Goal: Task Accomplishment & Management: Use online tool/utility

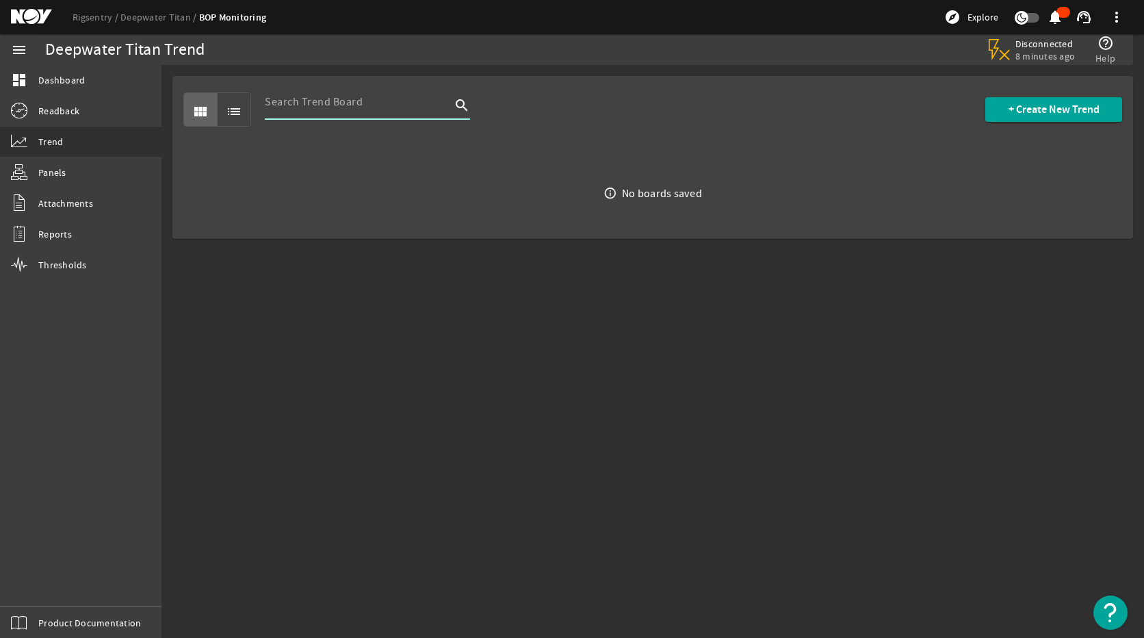
click at [307, 105] on input at bounding box center [358, 102] width 186 height 16
click at [1010, 100] on span at bounding box center [1053, 109] width 137 height 33
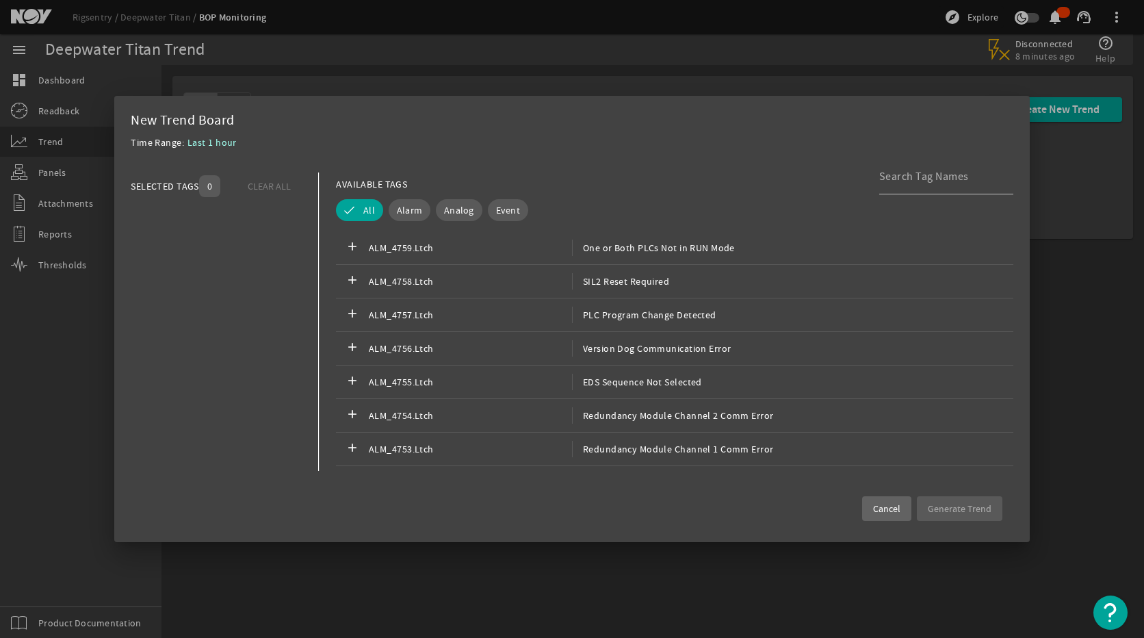
click at [891, 506] on span "Cancel" at bounding box center [886, 509] width 27 height 14
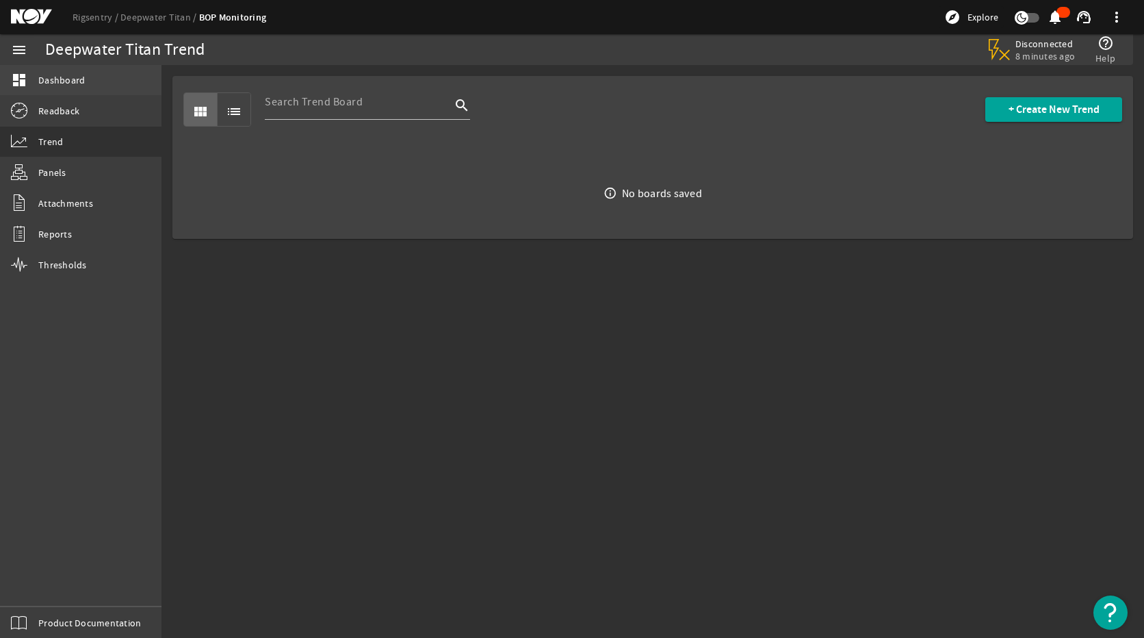
click at [68, 80] on span "Dashboard" at bounding box center [61, 80] width 47 height 14
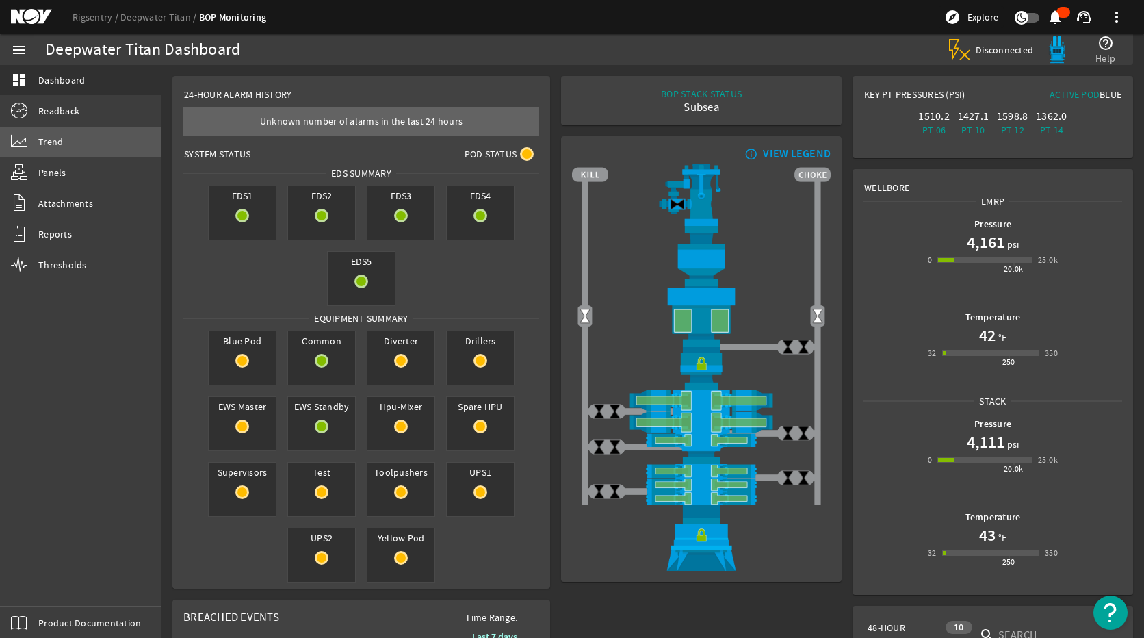
click at [70, 148] on link "Trend" at bounding box center [80, 142] width 161 height 30
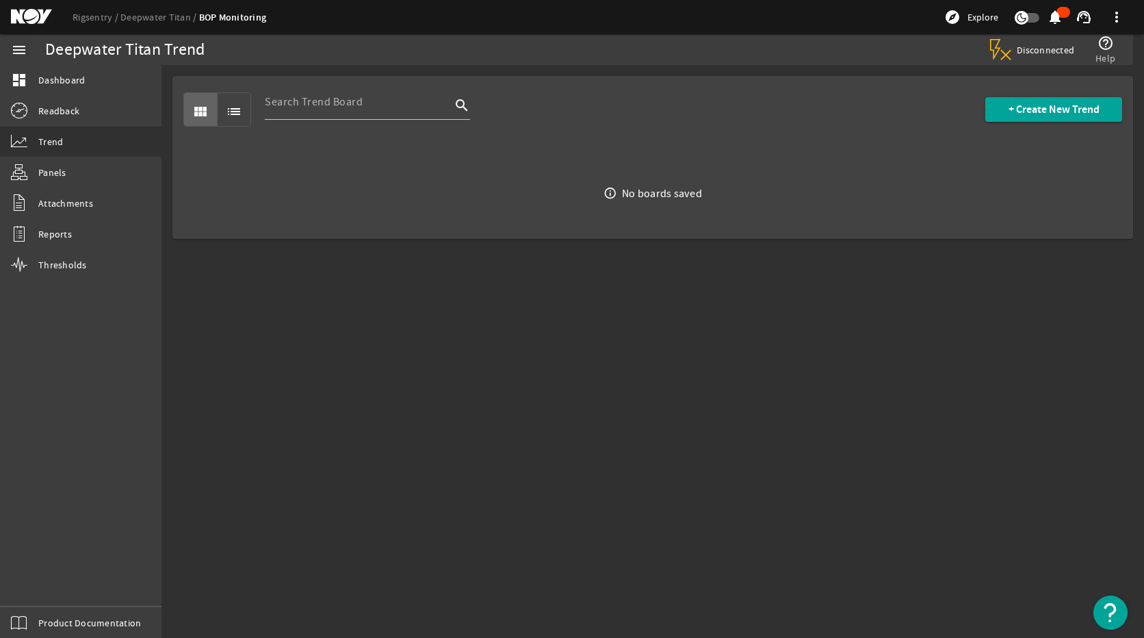
click at [1045, 59] on div "Disconnected" at bounding box center [1032, 49] width 90 height 27
click at [999, 97] on span at bounding box center [1053, 109] width 137 height 33
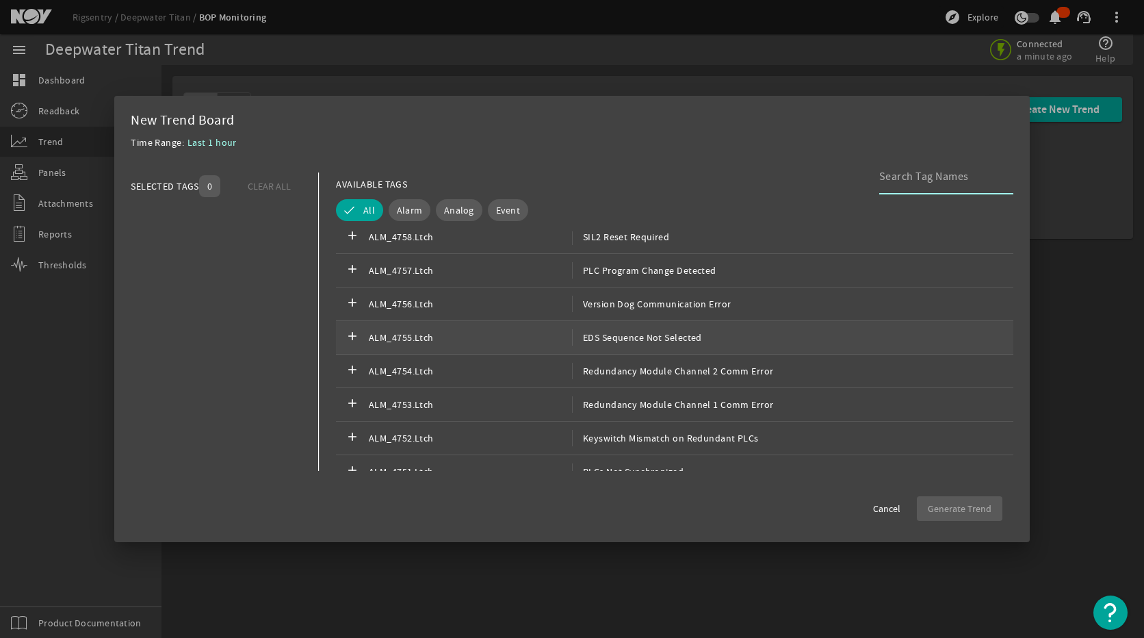
scroll to position [68, 0]
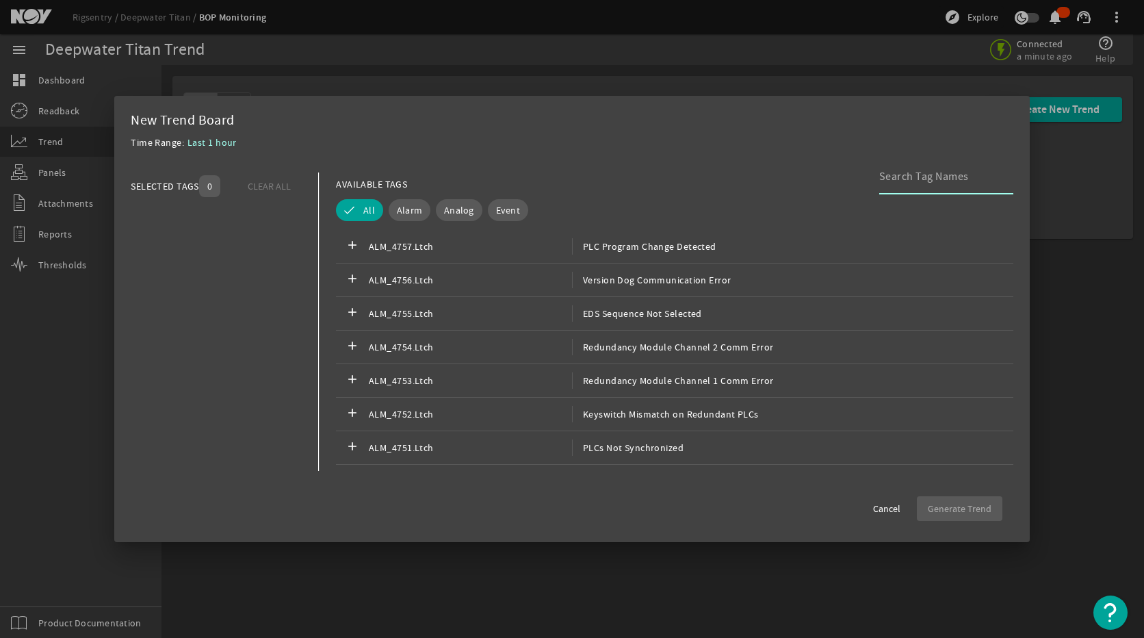
click at [905, 178] on input at bounding box center [940, 176] width 123 height 16
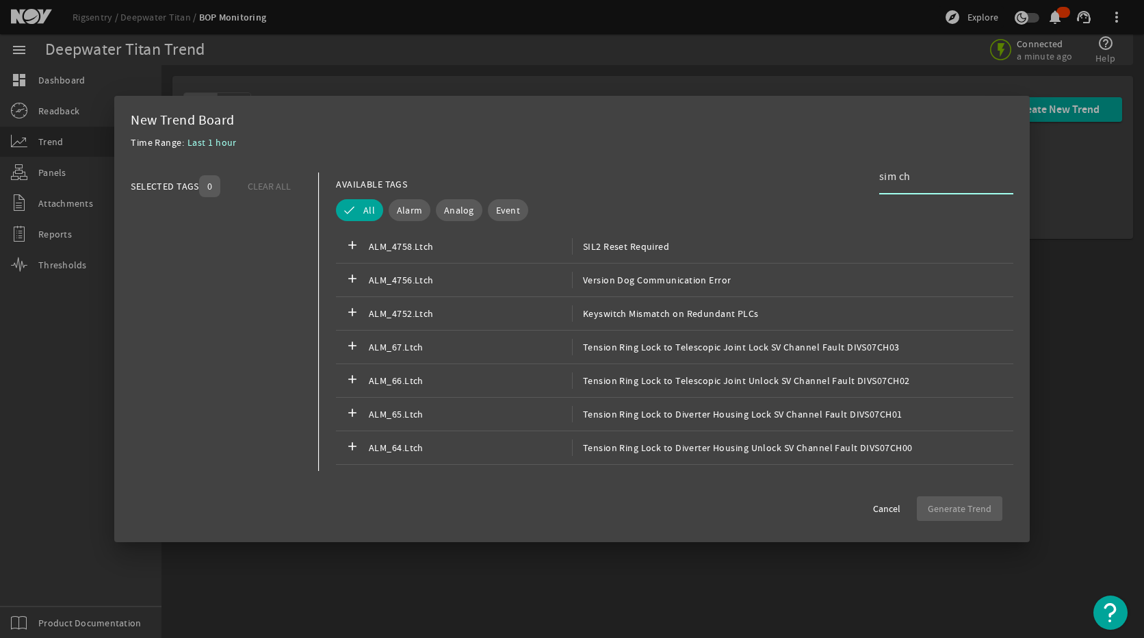
scroll to position [0, 0]
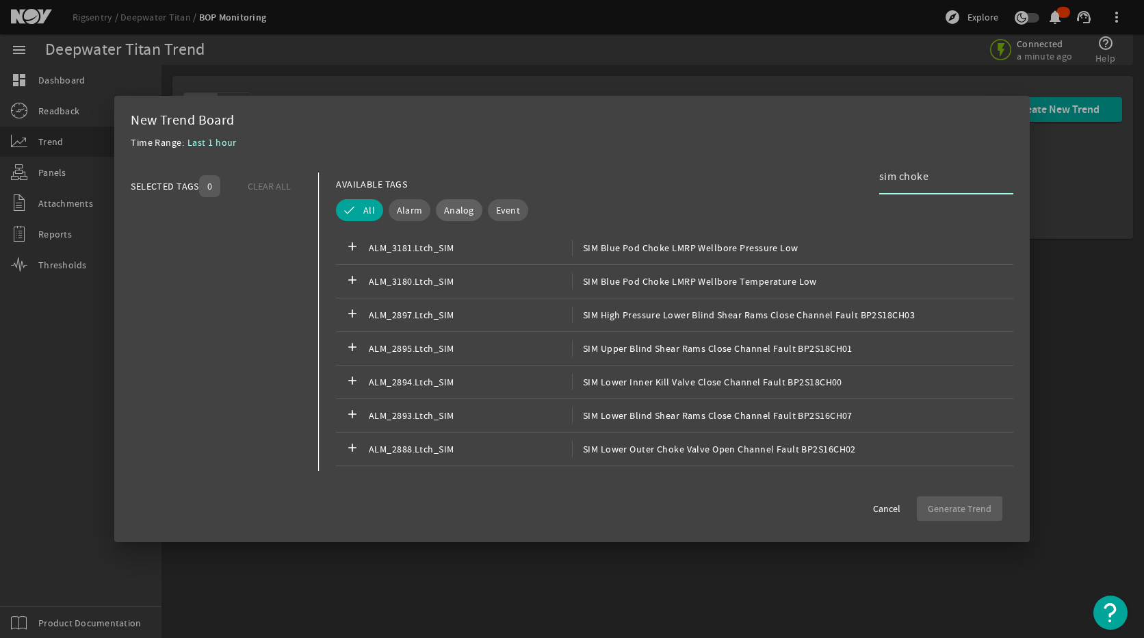
click at [449, 206] on span "Analog" at bounding box center [459, 210] width 30 height 14
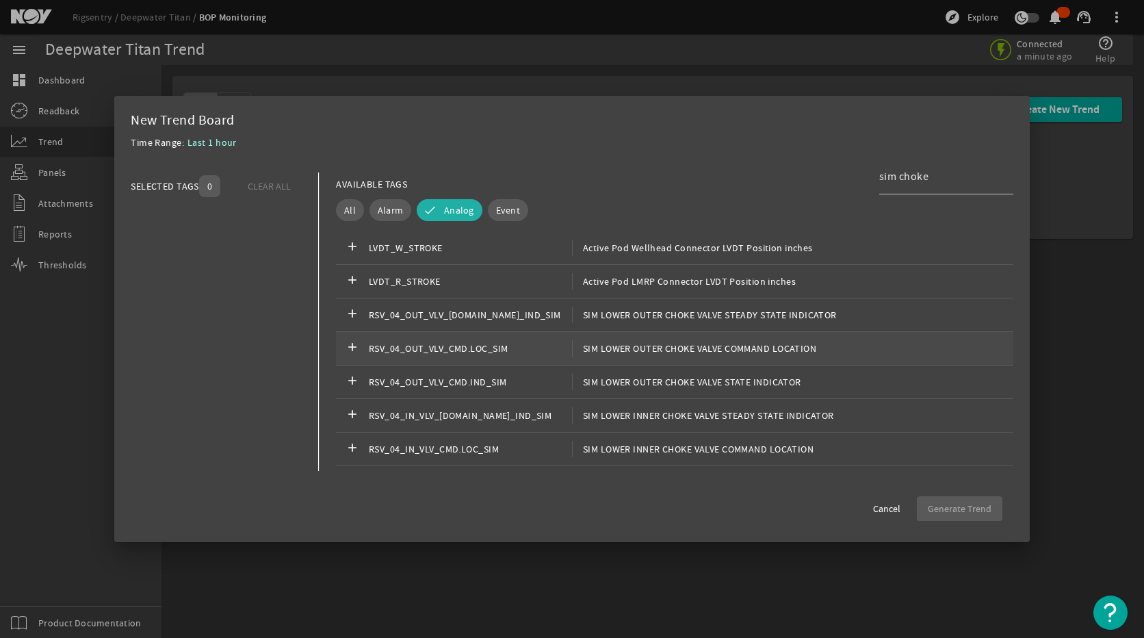
scroll to position [68, 0]
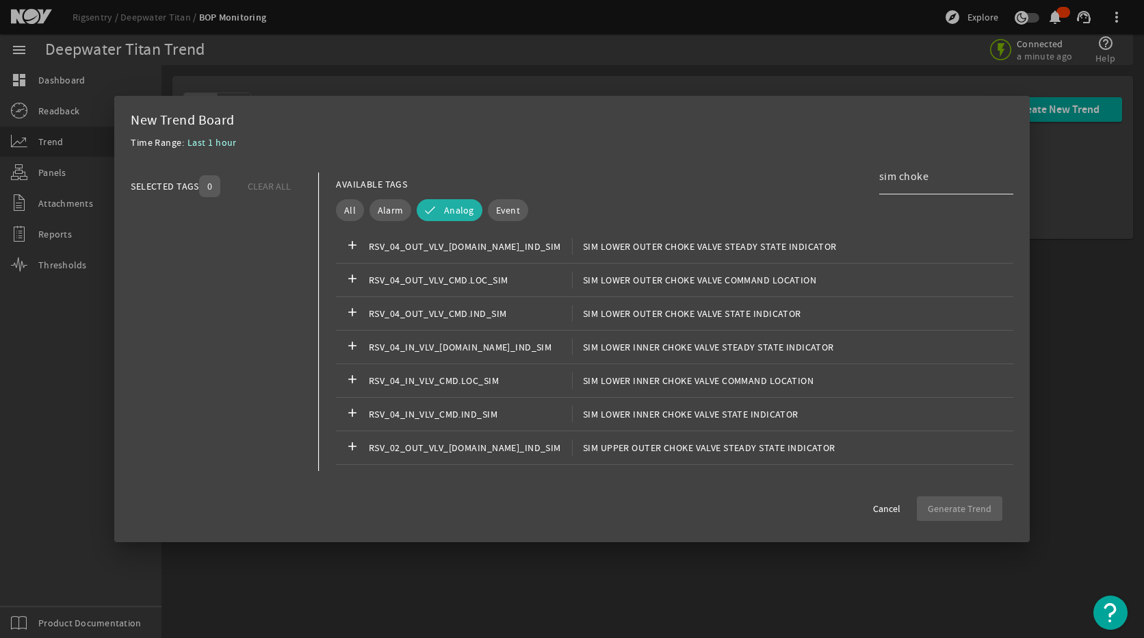
click at [957, 178] on input "sim choke" at bounding box center [940, 176] width 123 height 16
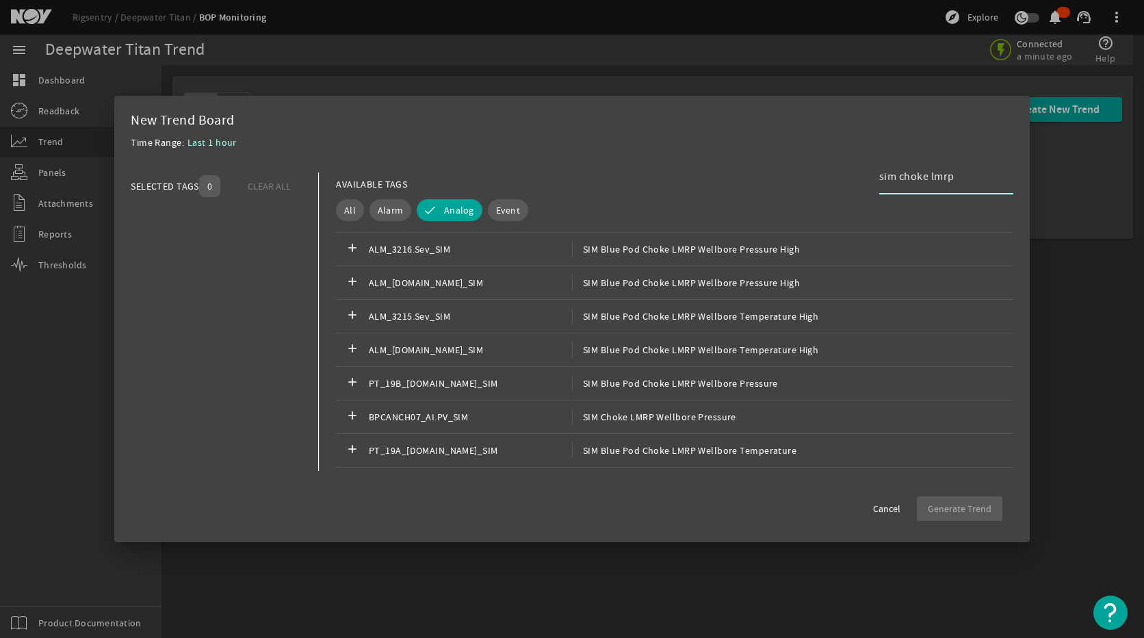
scroll to position [342, 0]
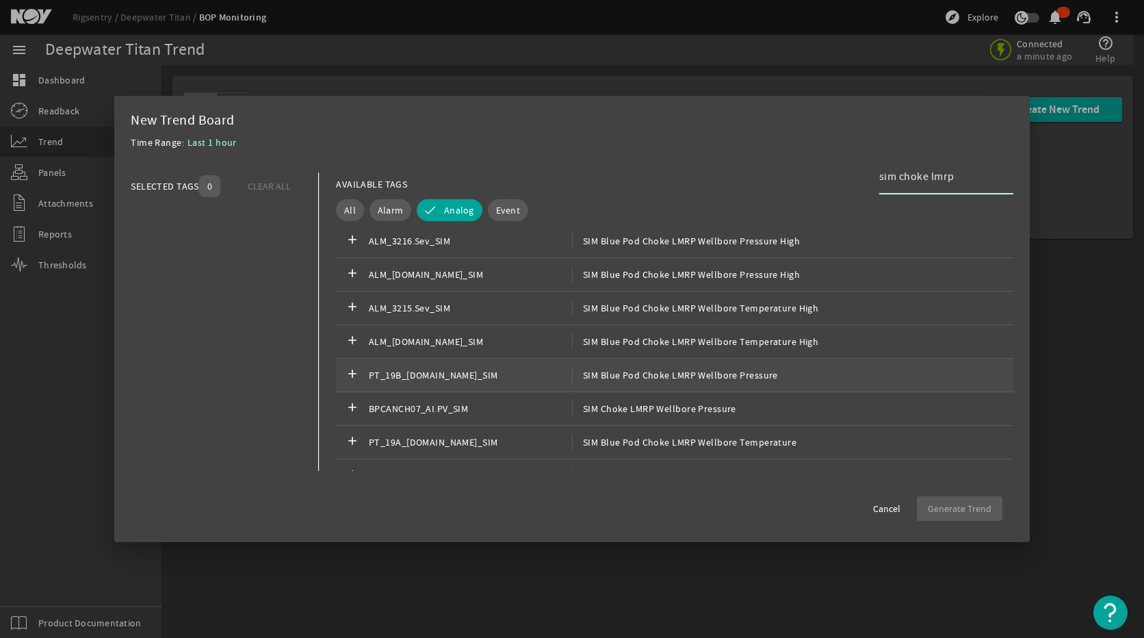
type input "sim choke lmrp"
click at [729, 373] on span "SIM Blue Pod Choke LMRP Wellbore Pressure" at bounding box center [675, 375] width 206 height 16
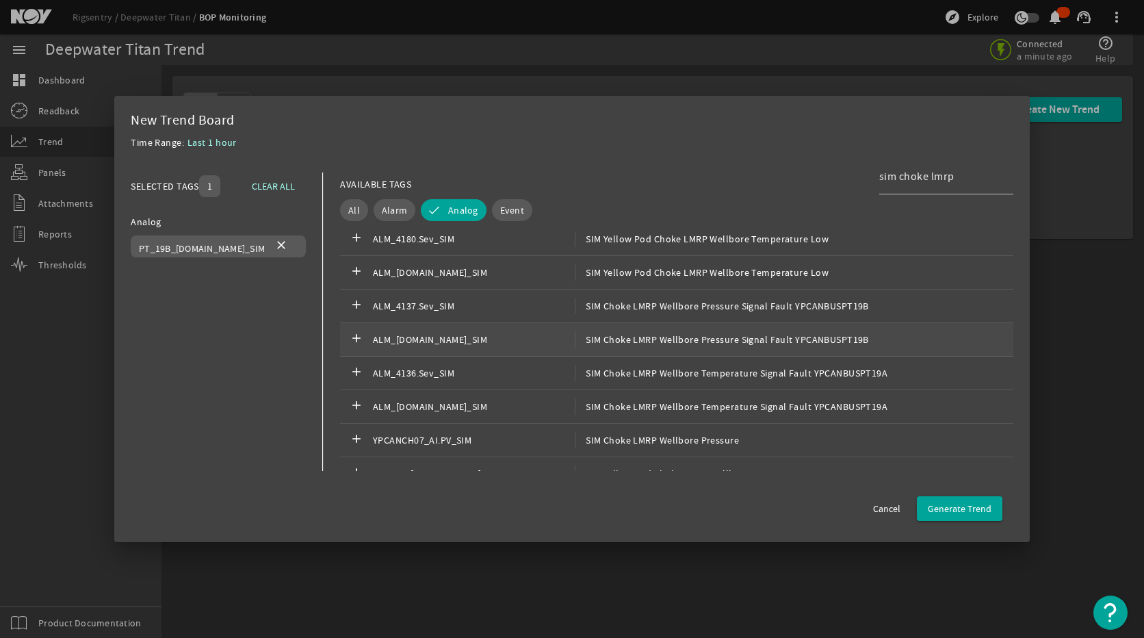
scroll to position [890, 0]
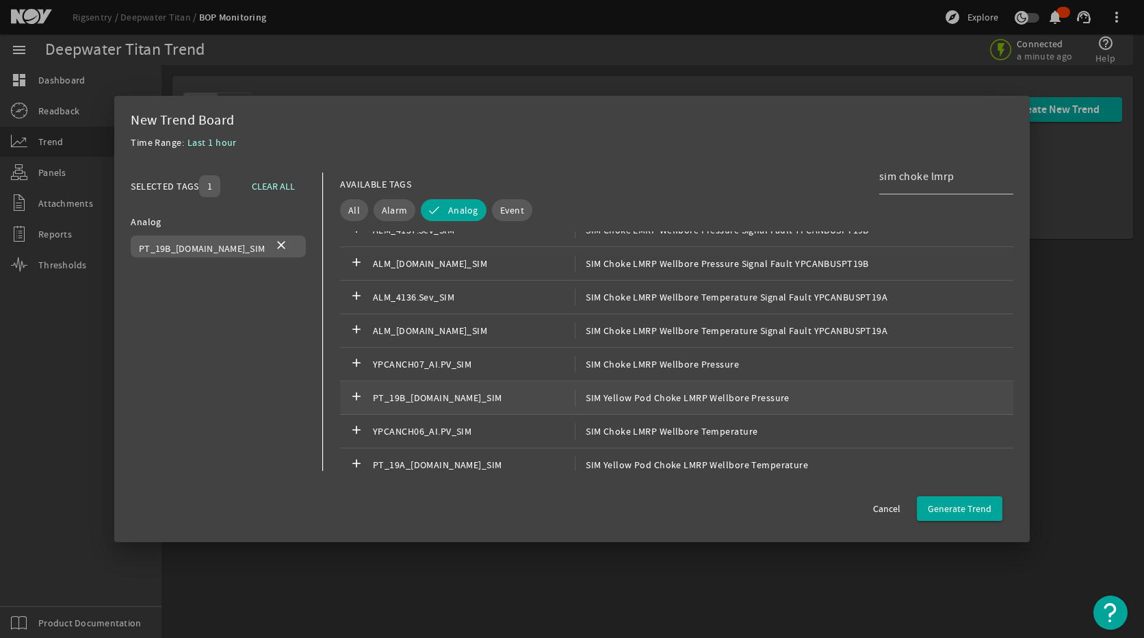
click at [616, 391] on span "SIM Yellow Pod Choke LMRP Wellbore Pressure" at bounding box center [682, 397] width 215 height 16
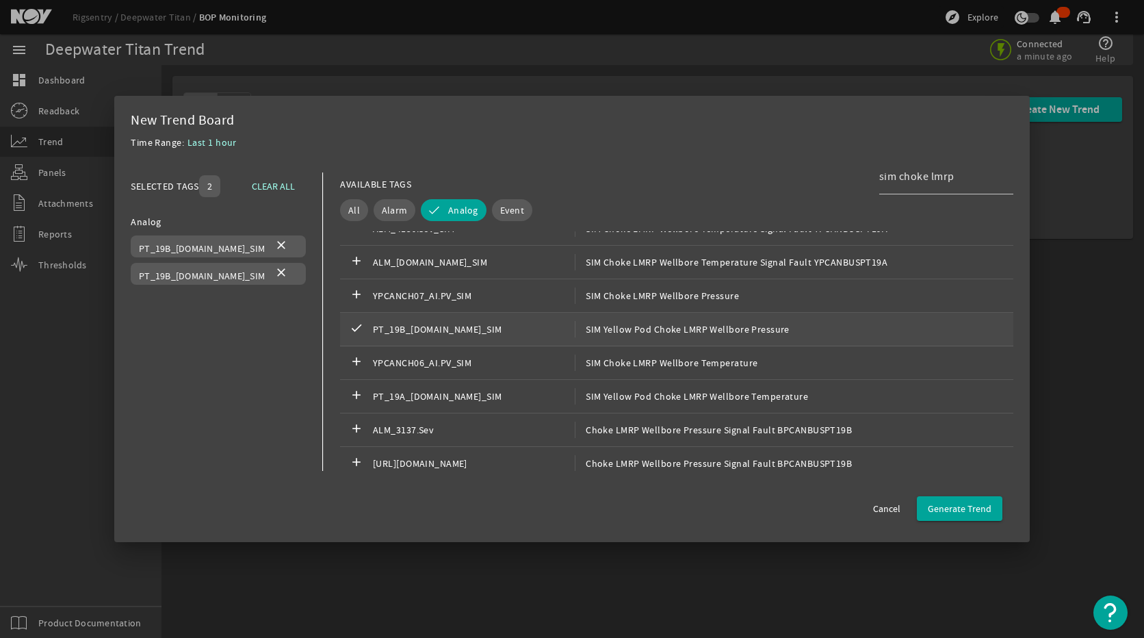
click at [736, 335] on span "SIM Yellow Pod Choke LMRP Wellbore Pressure" at bounding box center [682, 329] width 215 height 16
click at [724, 365] on span "SIM Choke LMRP Wellbore Temperature" at bounding box center [666, 362] width 183 height 16
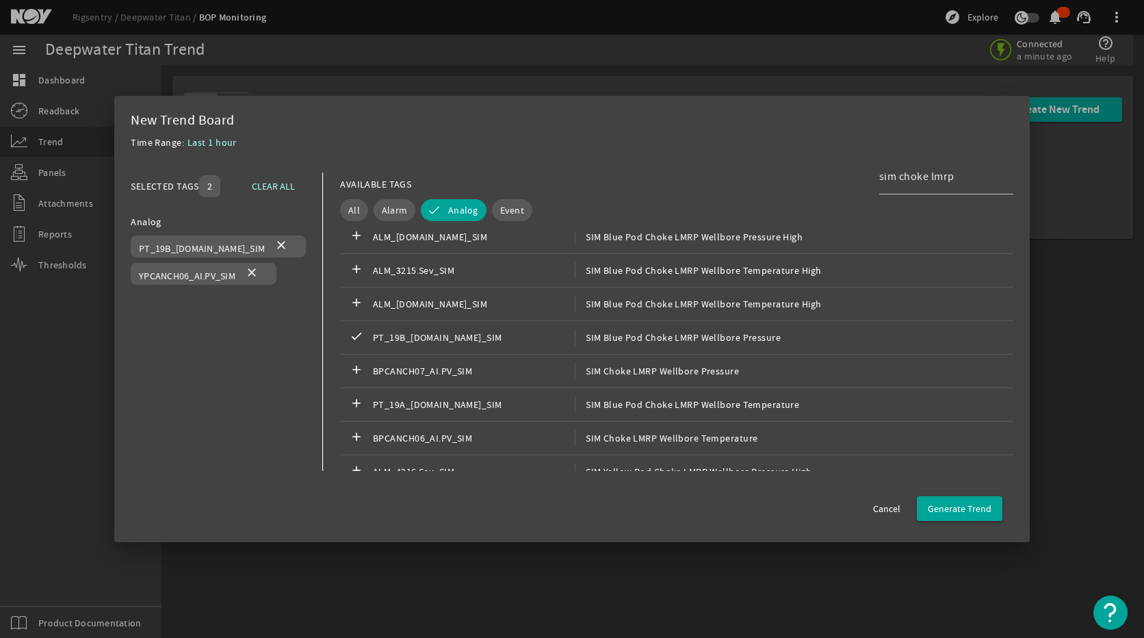
scroll to position [342, 0]
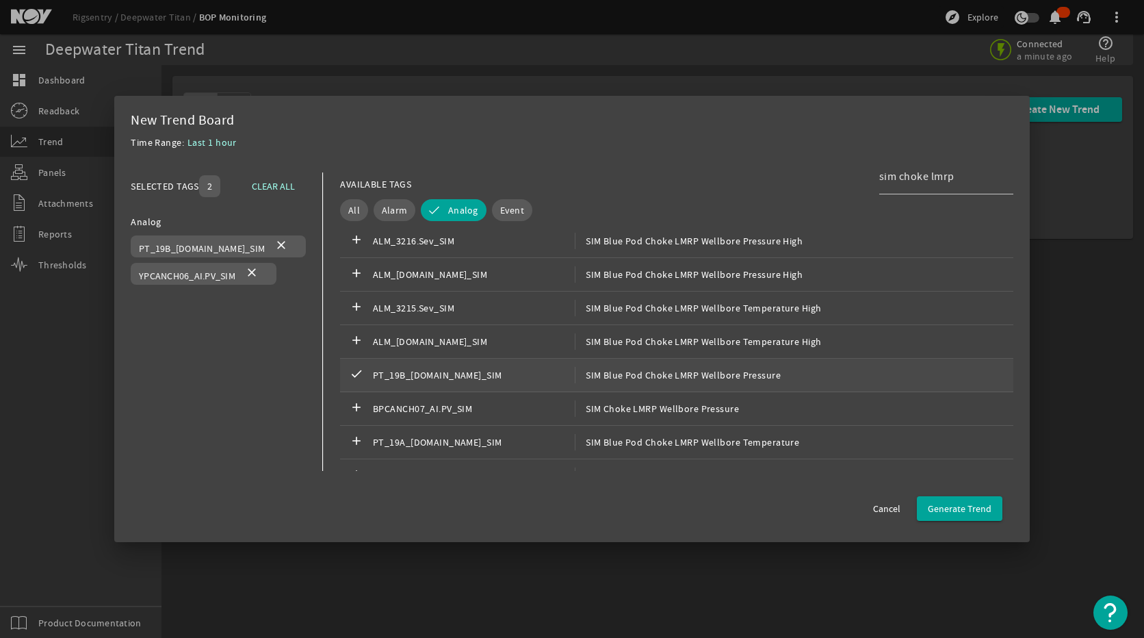
click at [714, 377] on span "SIM Blue Pod Choke LMRP Wellbore Pressure" at bounding box center [678, 375] width 206 height 16
click at [772, 443] on span "SIM Blue Pod Choke LMRP Wellbore Temperature" at bounding box center [684, 442] width 224 height 16
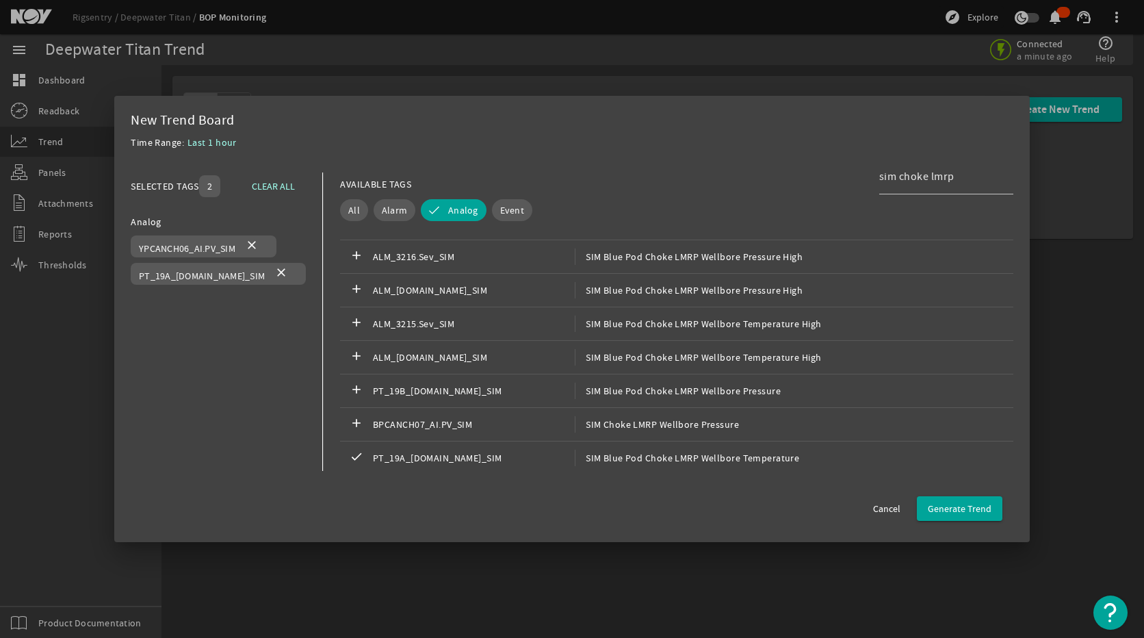
scroll to position [279, 0]
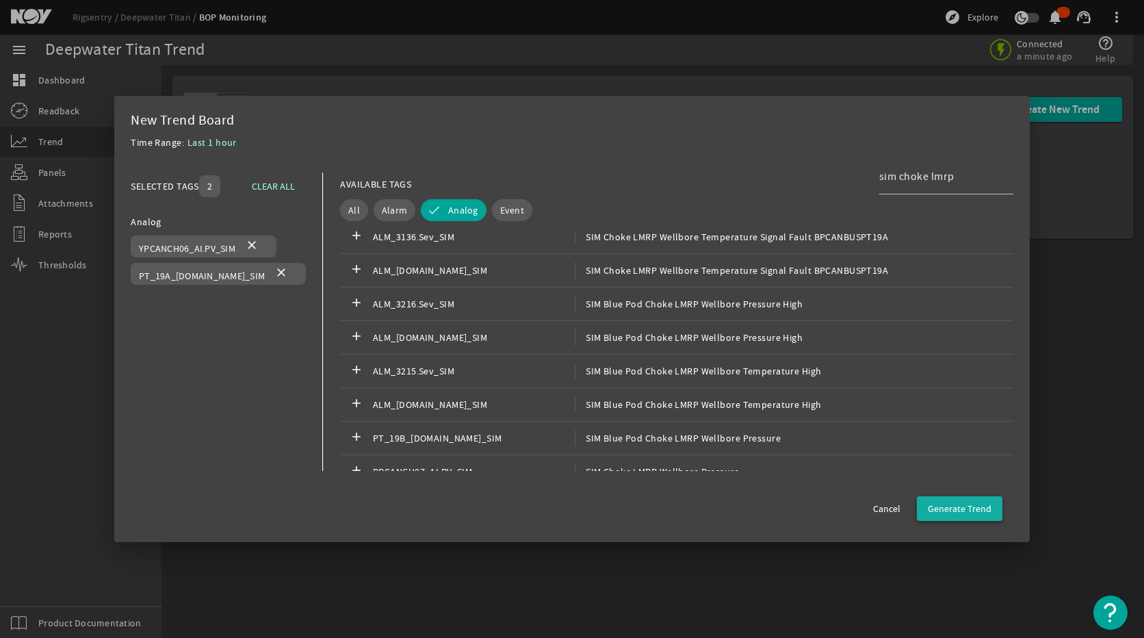
click at [933, 506] on span "Generate Trend" at bounding box center [960, 509] width 64 height 14
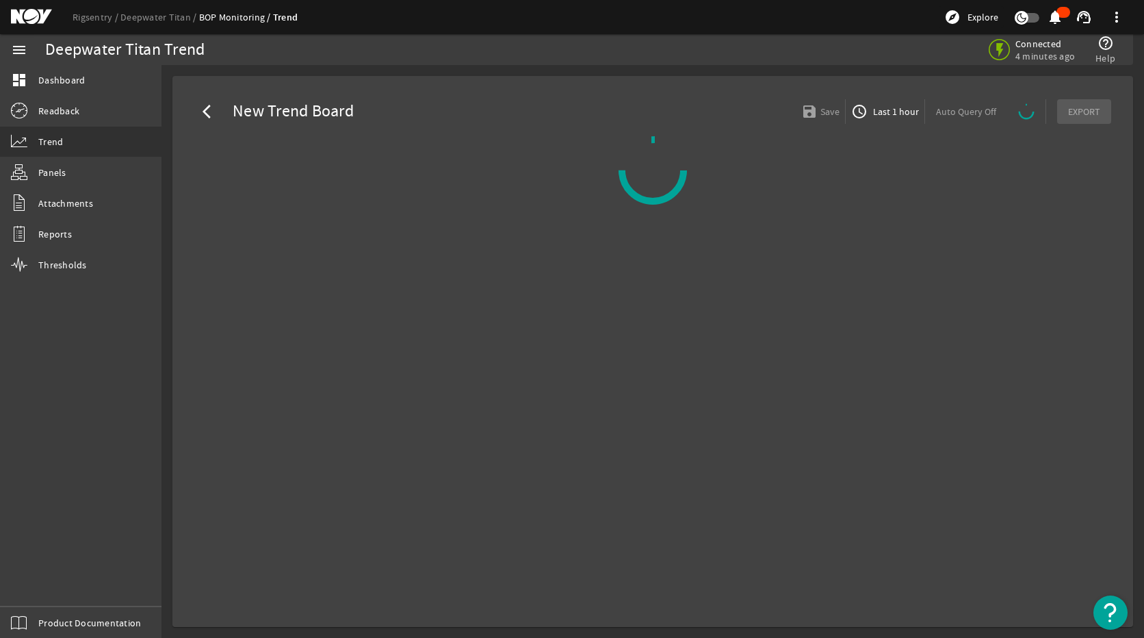
select select "ALL"
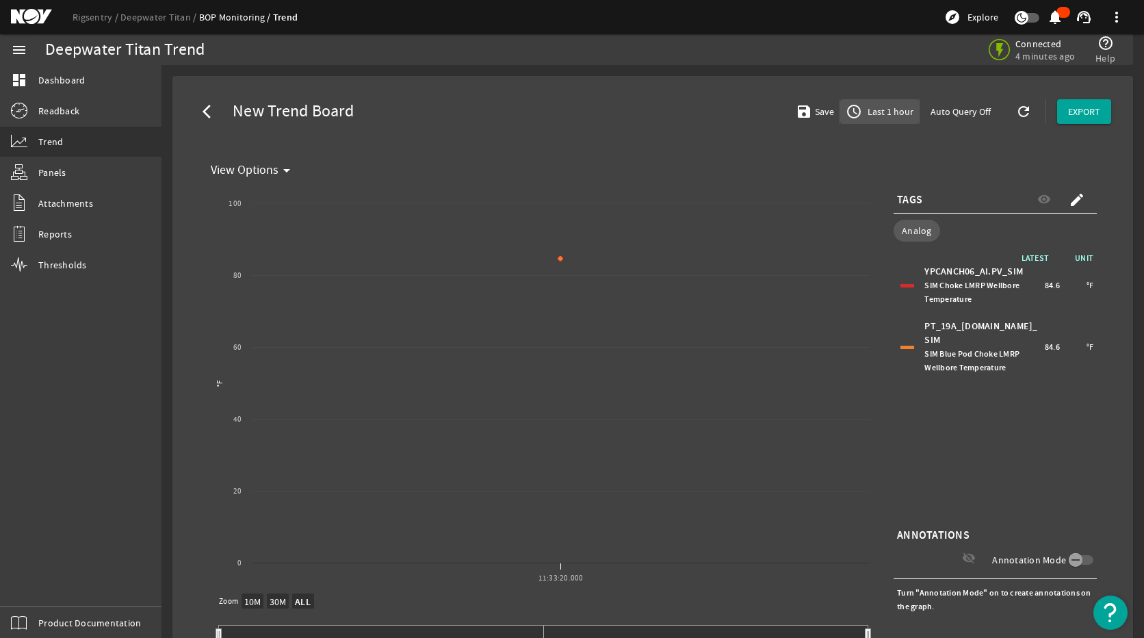
click at [892, 118] on span "Last 1 hour" at bounding box center [889, 112] width 49 height 14
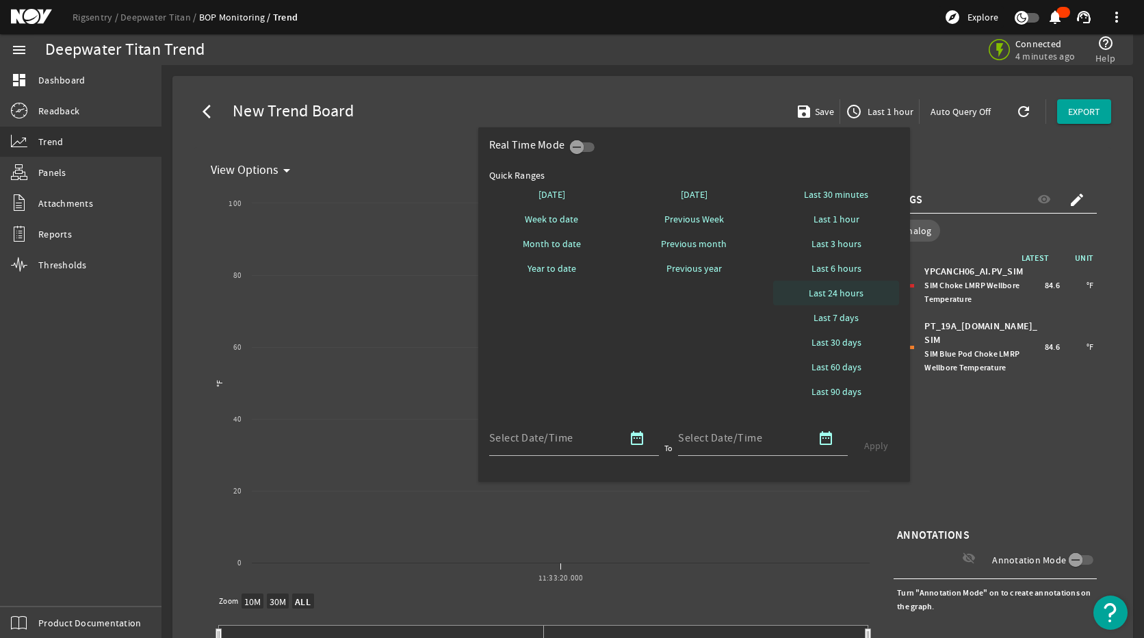
click at [847, 300] on span "Last 24 hours" at bounding box center [836, 293] width 55 height 14
select select "10M"
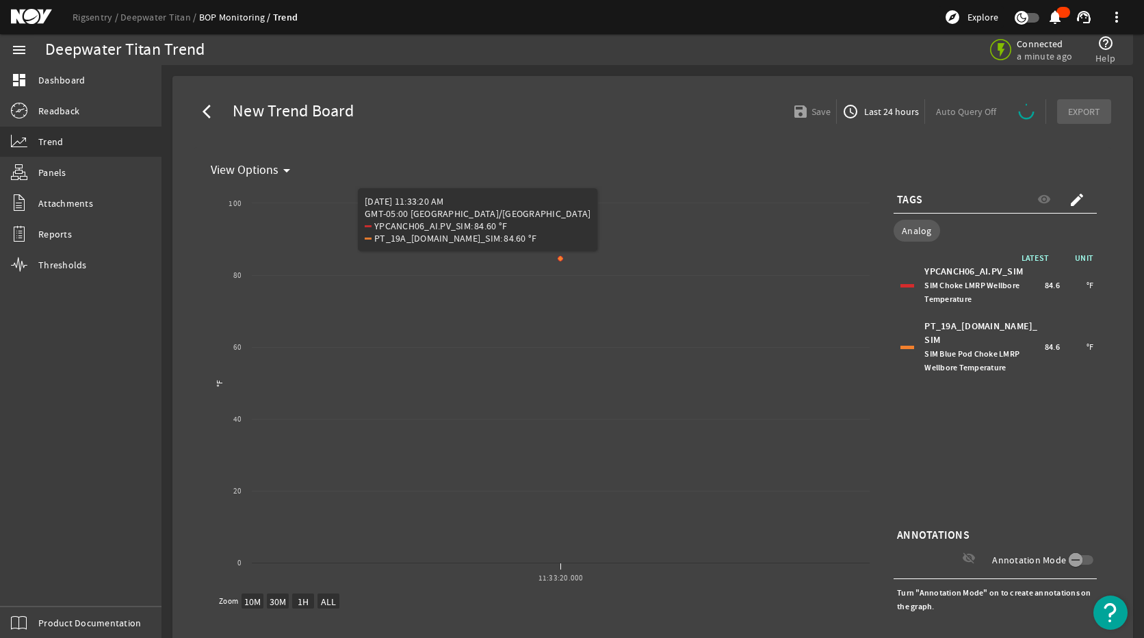
click at [866, 120] on span "button" at bounding box center [881, 111] width 88 height 33
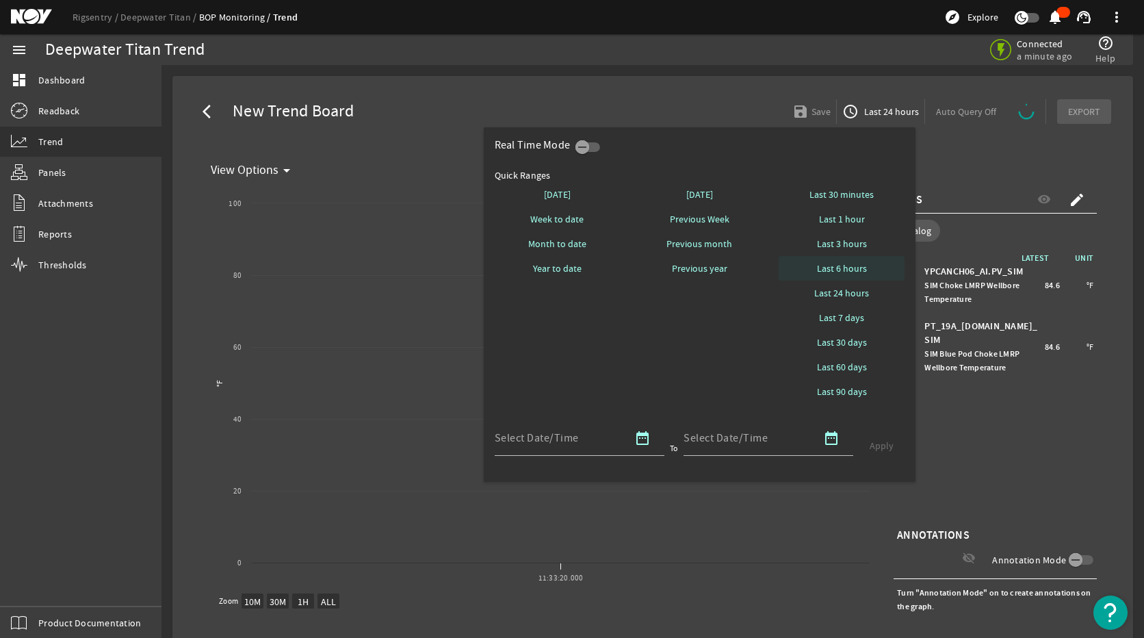
click at [845, 259] on span at bounding box center [842, 268] width 126 height 33
select select "10M"
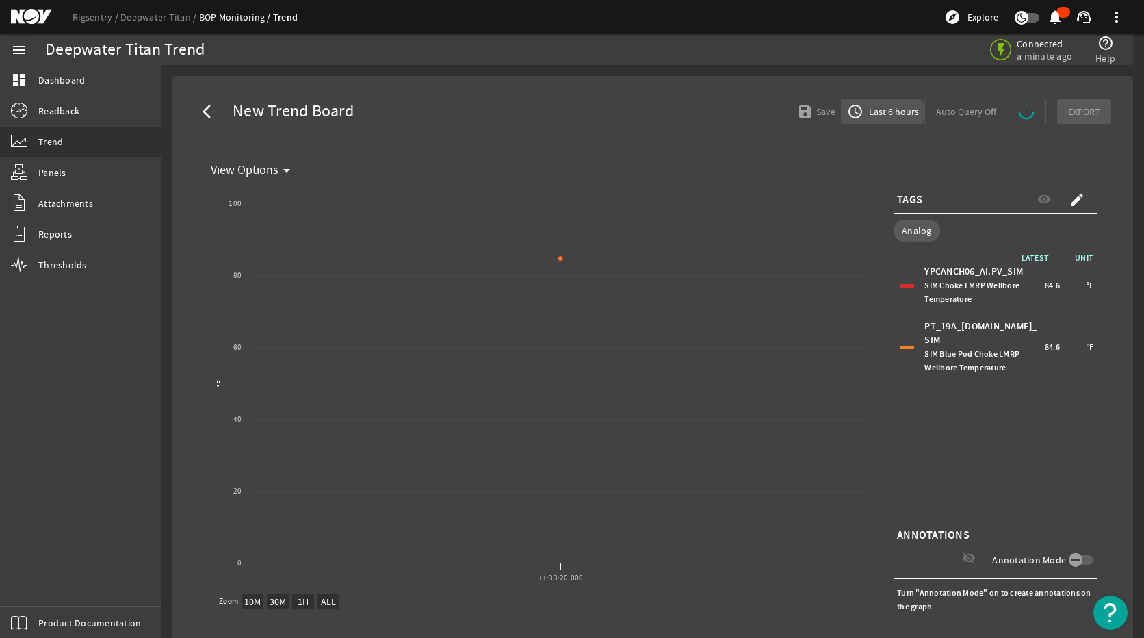
click at [866, 112] on span "Last 6 hours" at bounding box center [892, 112] width 53 height 14
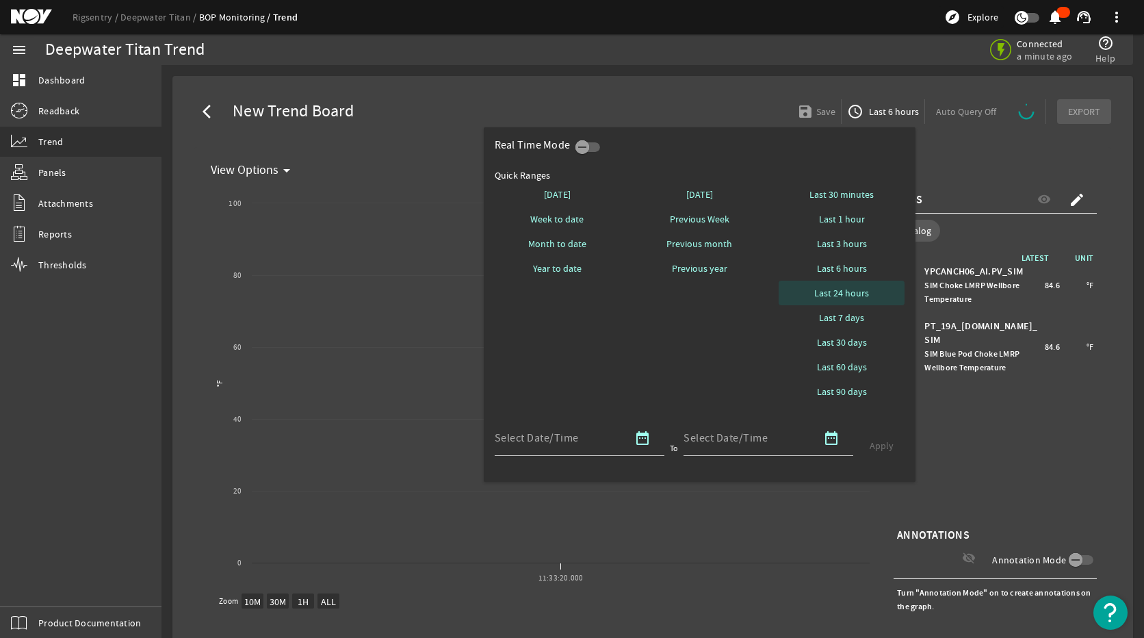
click at [857, 297] on span "Last 24 hours" at bounding box center [841, 293] width 55 height 14
select select "10M"
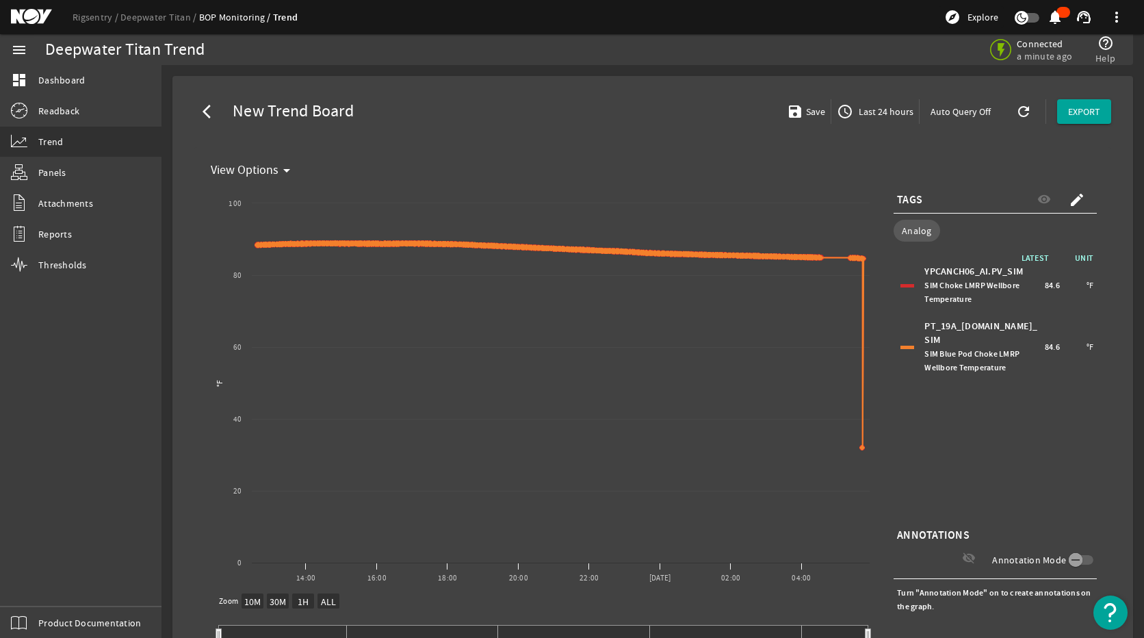
click at [904, 335] on div "PT_19A_[DOMAIN_NAME]_SIM SIM Blue Pod Choke LMRP Wellbore Temperature 84.6 °F" at bounding box center [995, 347] width 196 height 62
click at [903, 346] on div at bounding box center [908, 347] width 14 height 3
click at [901, 284] on div at bounding box center [908, 285] width 14 height 3
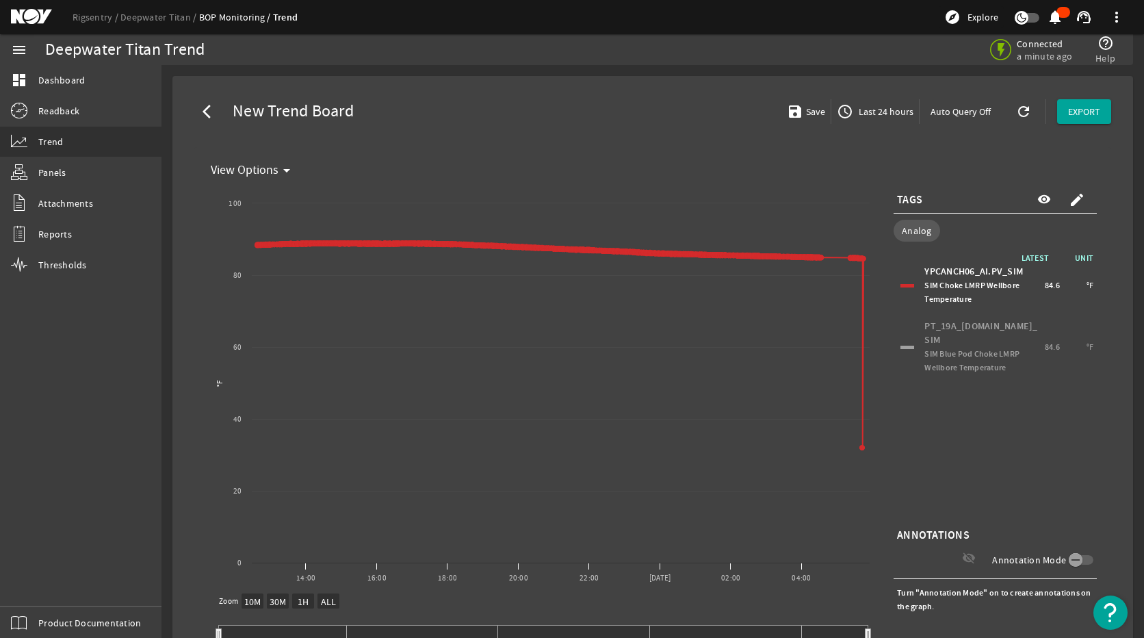
click at [901, 284] on div at bounding box center [908, 285] width 14 height 3
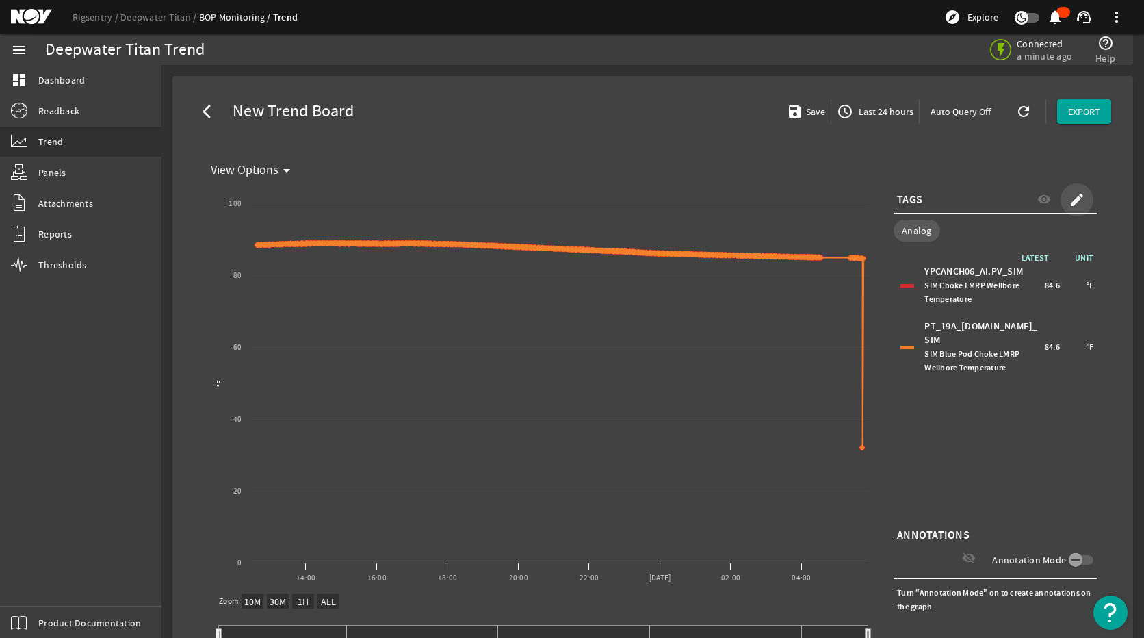
click at [1045, 198] on mat-icon "create" at bounding box center [1077, 200] width 16 height 16
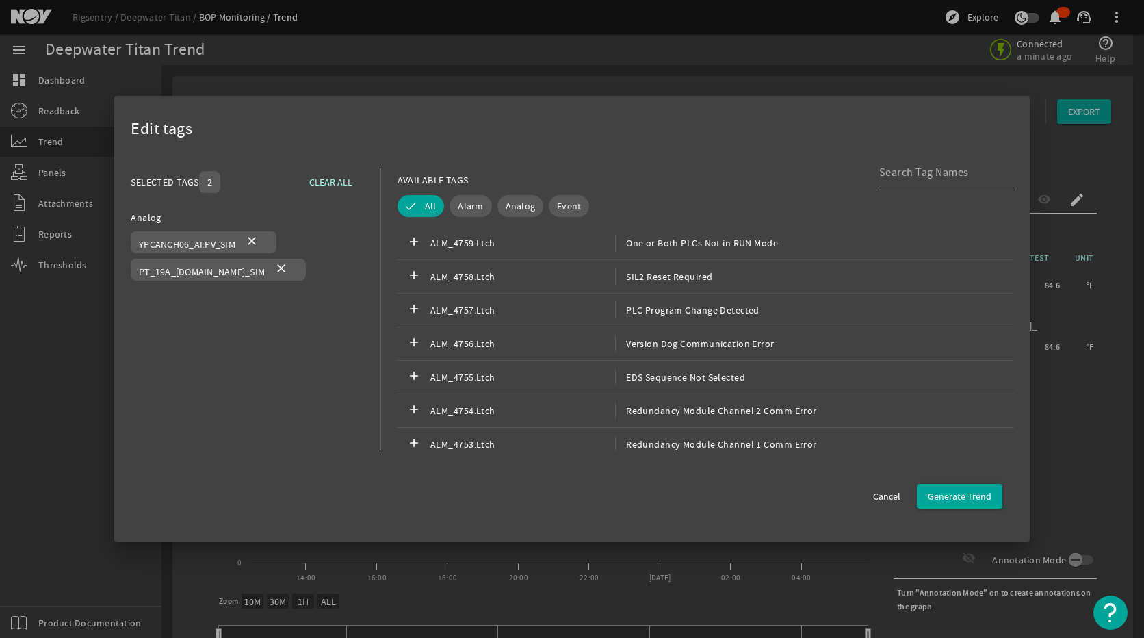
click at [889, 183] on div at bounding box center [940, 173] width 123 height 36
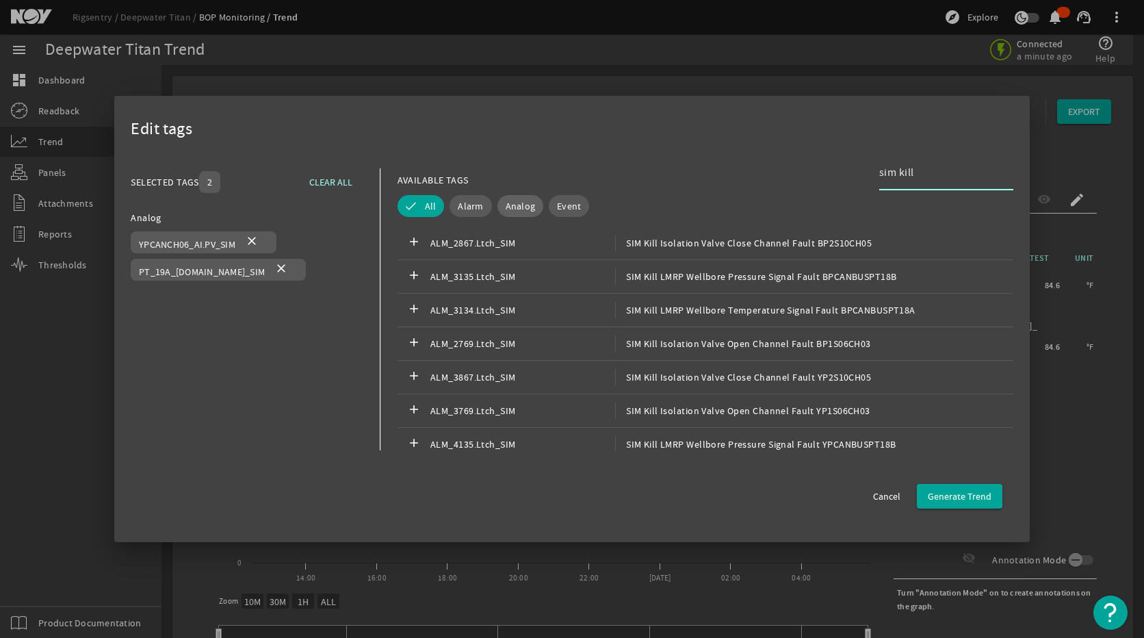
click at [498, 205] on button "Analog" at bounding box center [521, 206] width 47 height 22
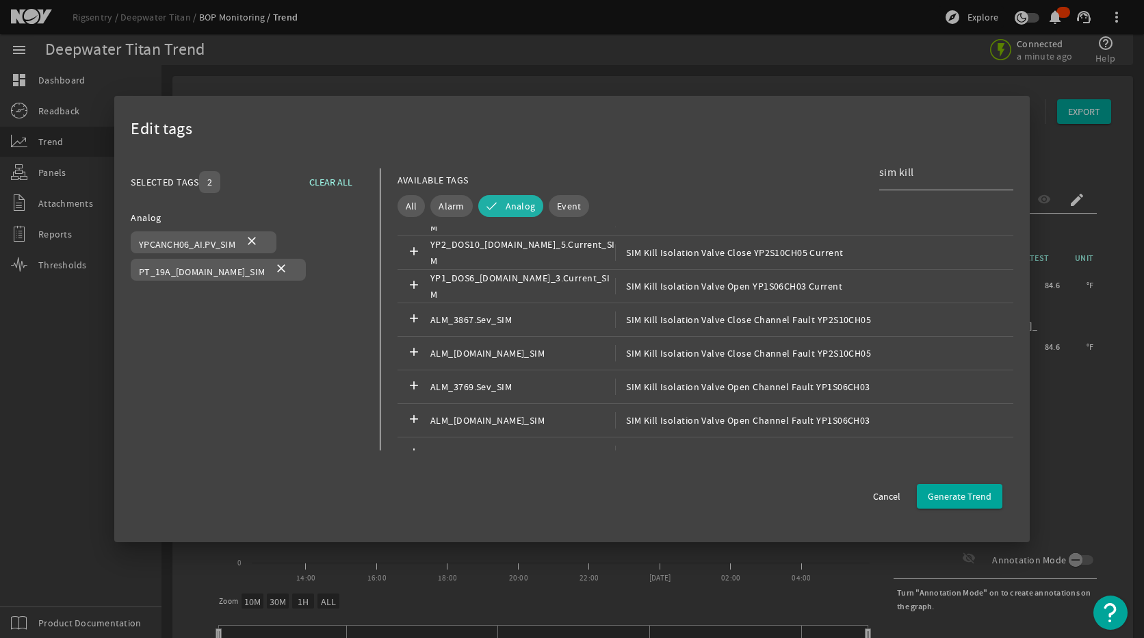
scroll to position [625, 0]
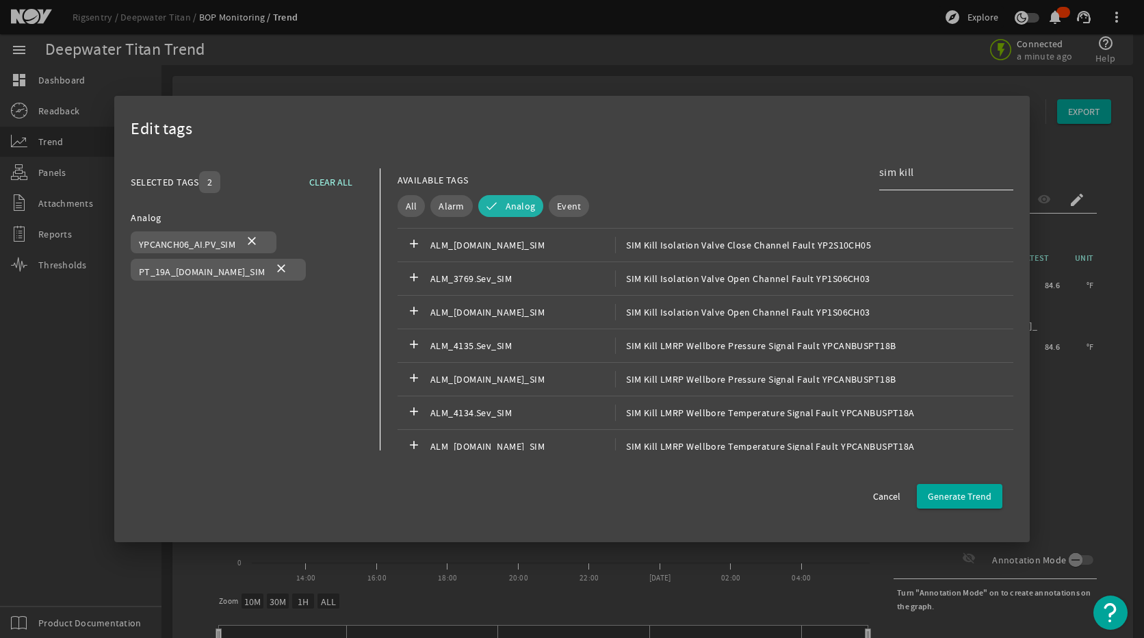
click at [925, 172] on input "sim kill" at bounding box center [940, 172] width 123 height 16
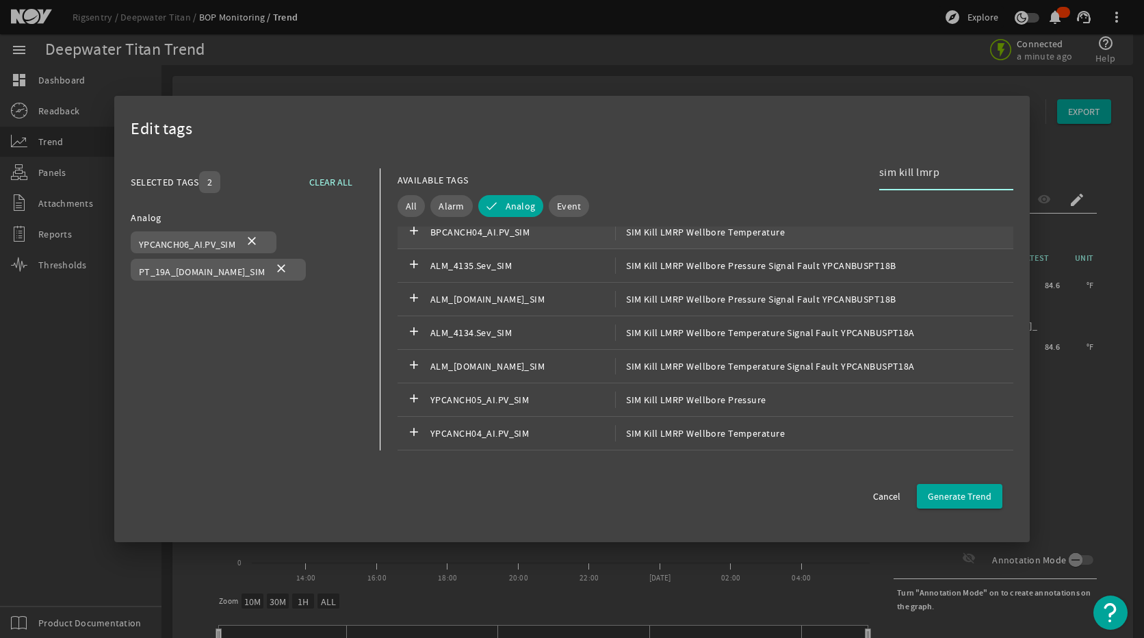
type input "sim kill lmrp"
click at [732, 243] on div "add BPCANCH04_AI.PV_SIM SIM Kill LMRP Wellbore Temperature" at bounding box center [706, 233] width 616 height 34
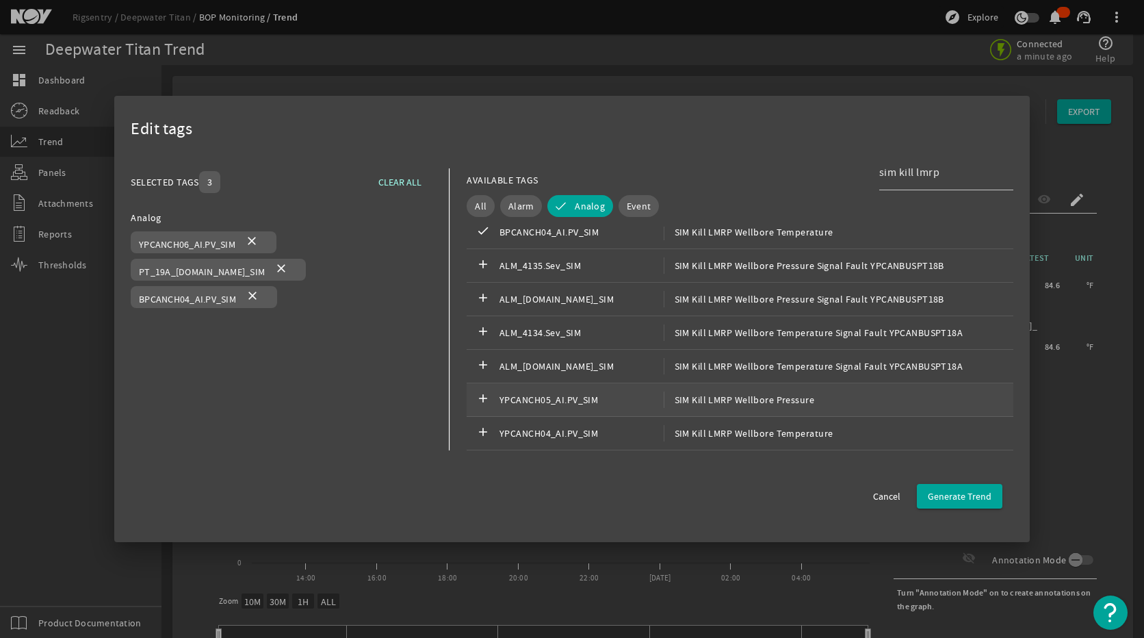
click at [736, 402] on span "SIM Kill LMRP Wellbore Pressure" at bounding box center [739, 399] width 151 height 16
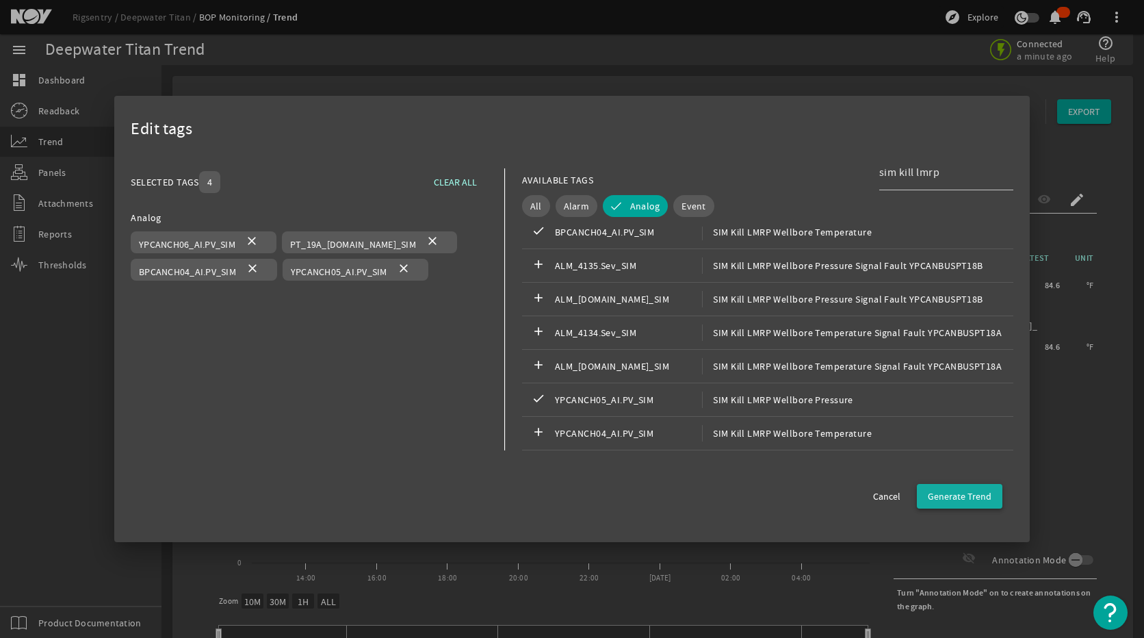
click at [952, 496] on span "Generate Trend" at bounding box center [960, 496] width 64 height 14
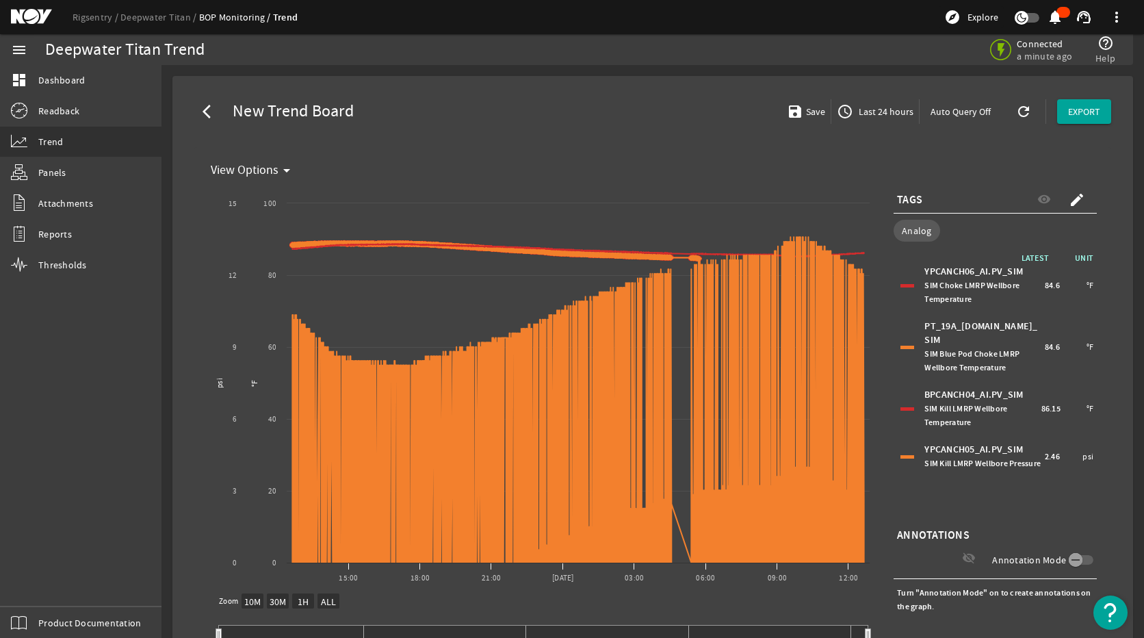
click at [901, 289] on div "YPCANCH06_AI.PV_SIM SIM Choke LMRP Wellbore Temperature 84.6 °F" at bounding box center [995, 285] width 196 height 48
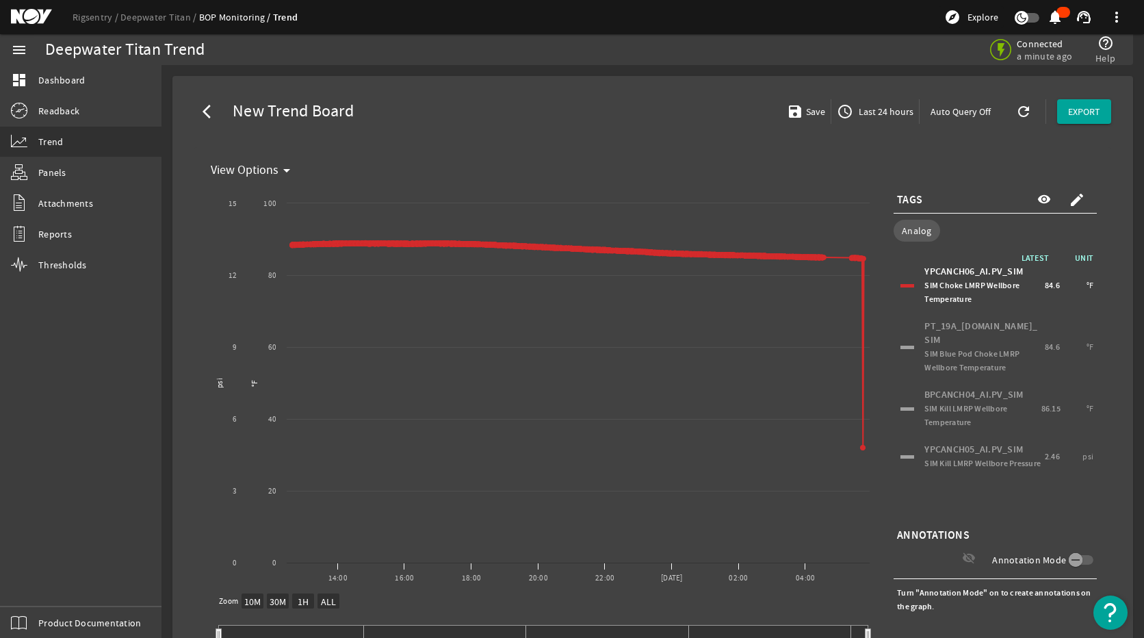
click at [900, 336] on div "PT_19A_[DOMAIN_NAME]_SIM SIM Blue Pod Choke LMRP Wellbore Temperature 84.6 °F" at bounding box center [995, 347] width 196 height 62
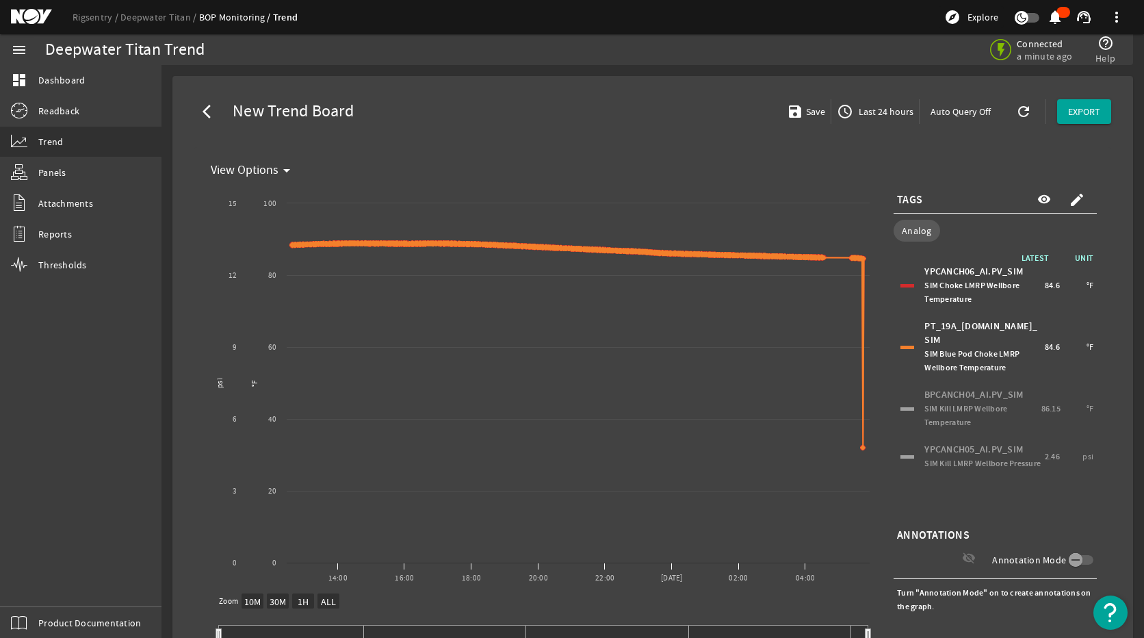
click at [901, 283] on div "YPCANCH06_AI.PV_SIM SIM Choke LMRP Wellbore Temperature 84.6 °F" at bounding box center [995, 285] width 196 height 48
click at [903, 336] on div "PT_19A_[DOMAIN_NAME]_SIM SIM Blue Pod Choke LMRP Wellbore Temperature 84.6 °F" at bounding box center [995, 347] width 196 height 62
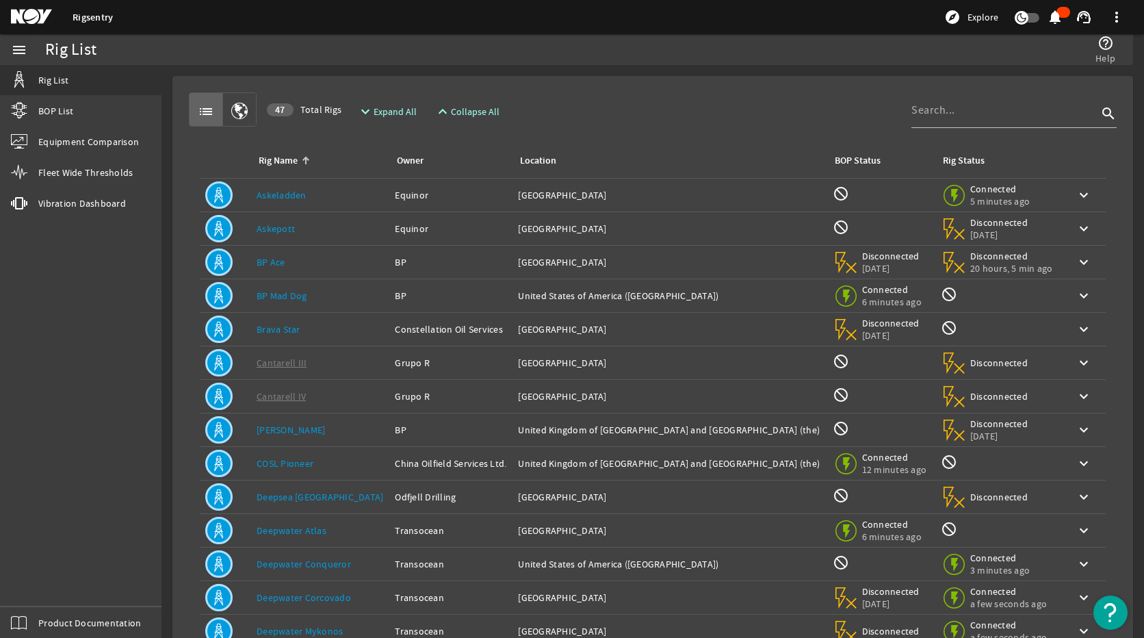
scroll to position [120, 0]
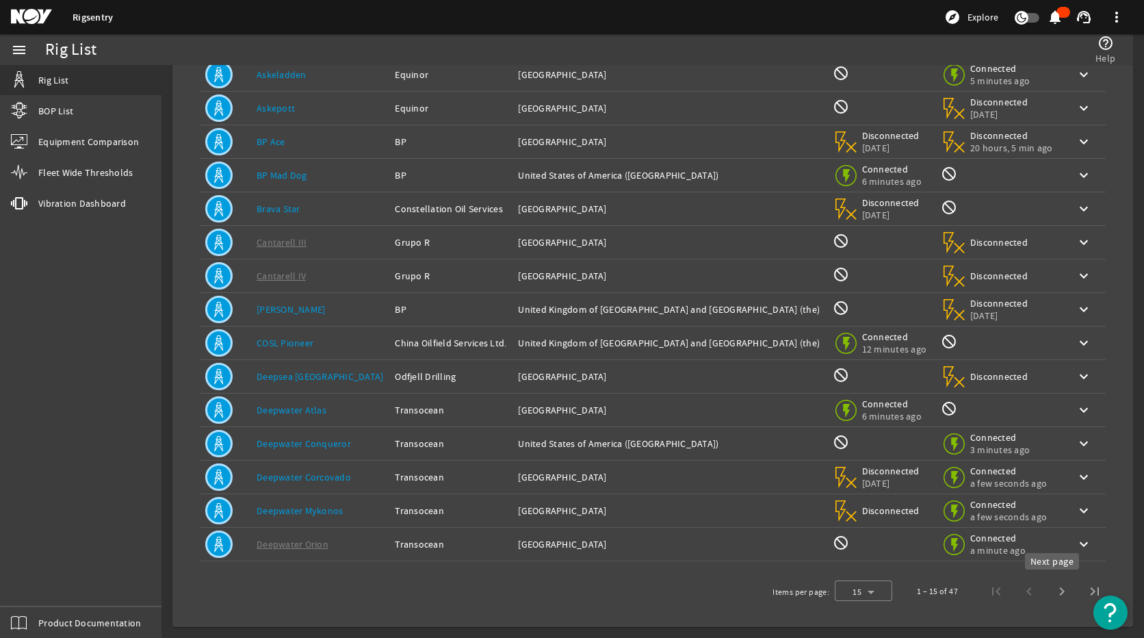
click at [1050, 595] on span "Next page" at bounding box center [1062, 591] width 33 height 33
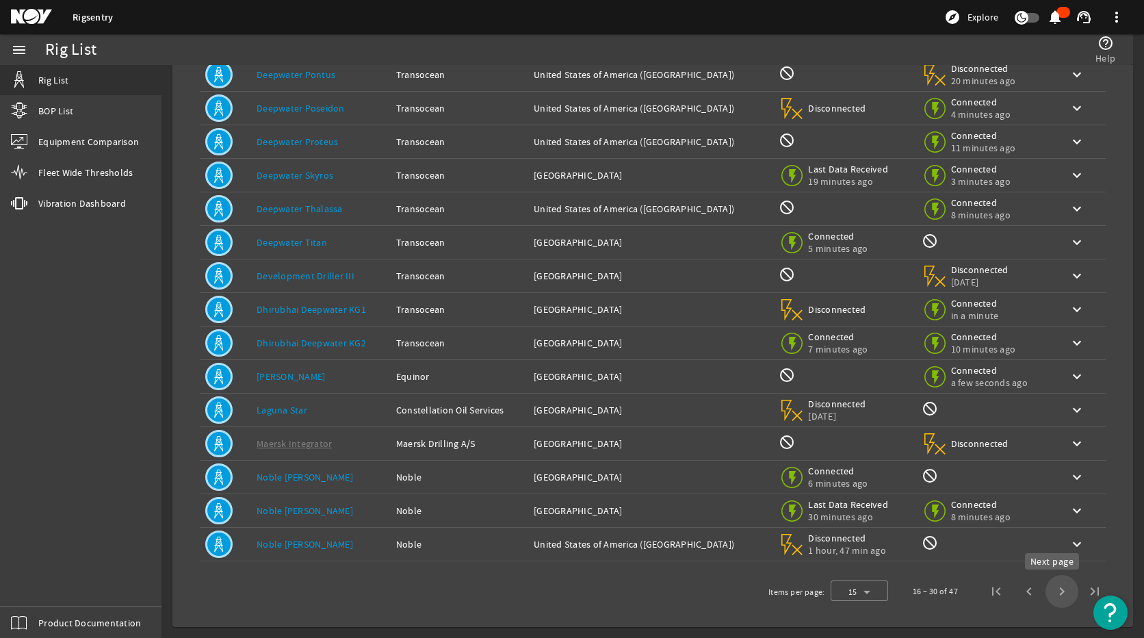
click at [1065, 589] on span "Next page" at bounding box center [1062, 591] width 33 height 33
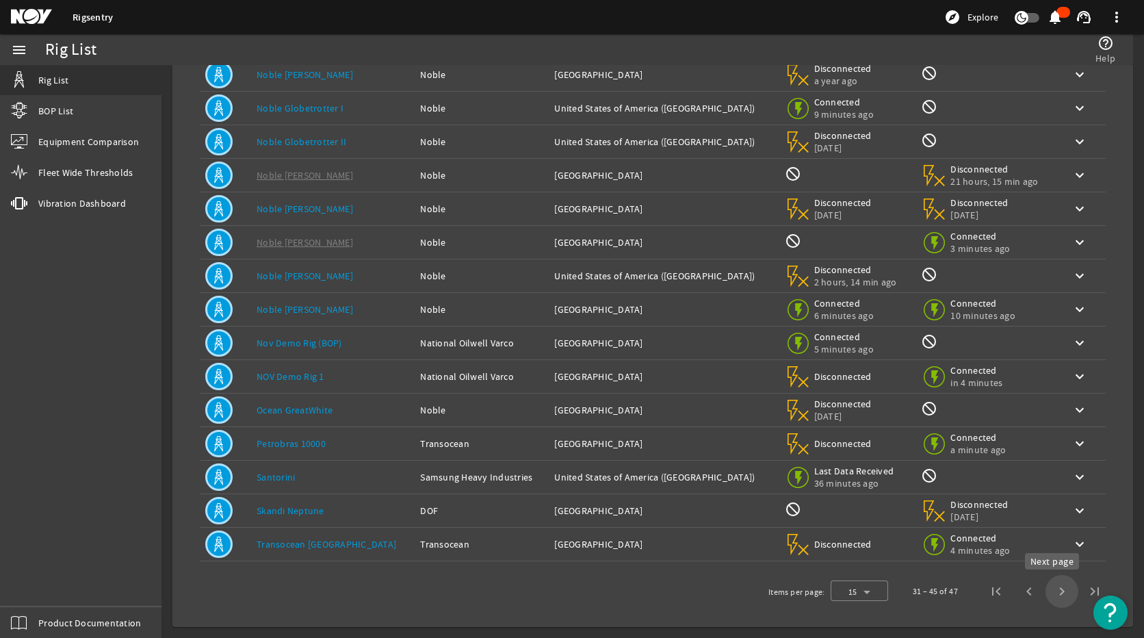
click at [1056, 591] on span "Next page" at bounding box center [1062, 591] width 33 height 33
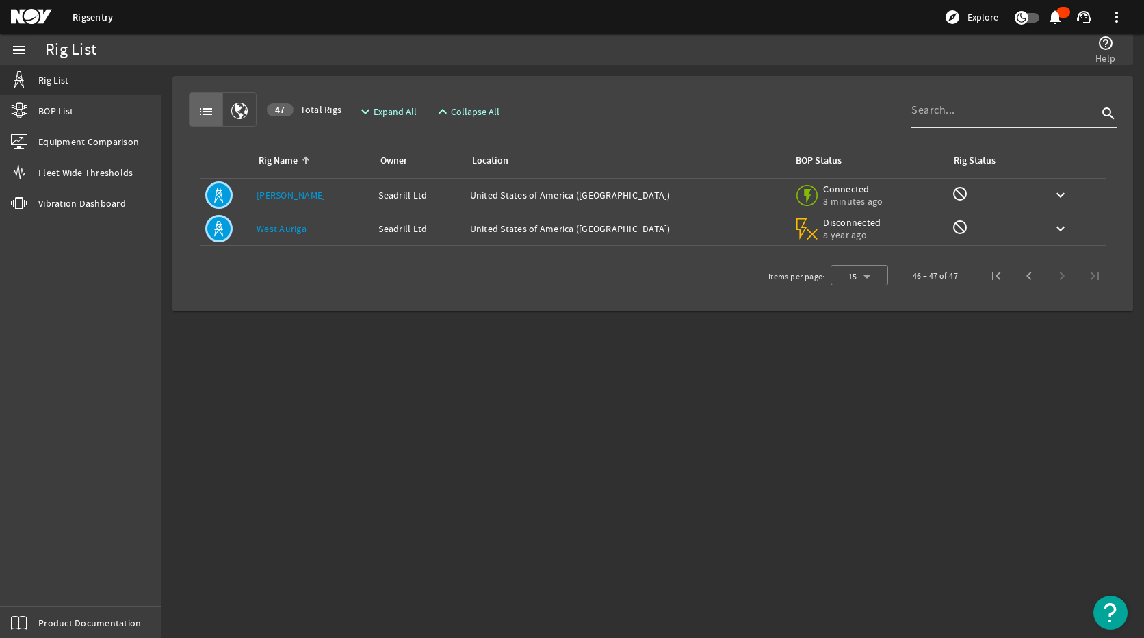
click at [992, 110] on input at bounding box center [1005, 110] width 186 height 16
type input "titan"
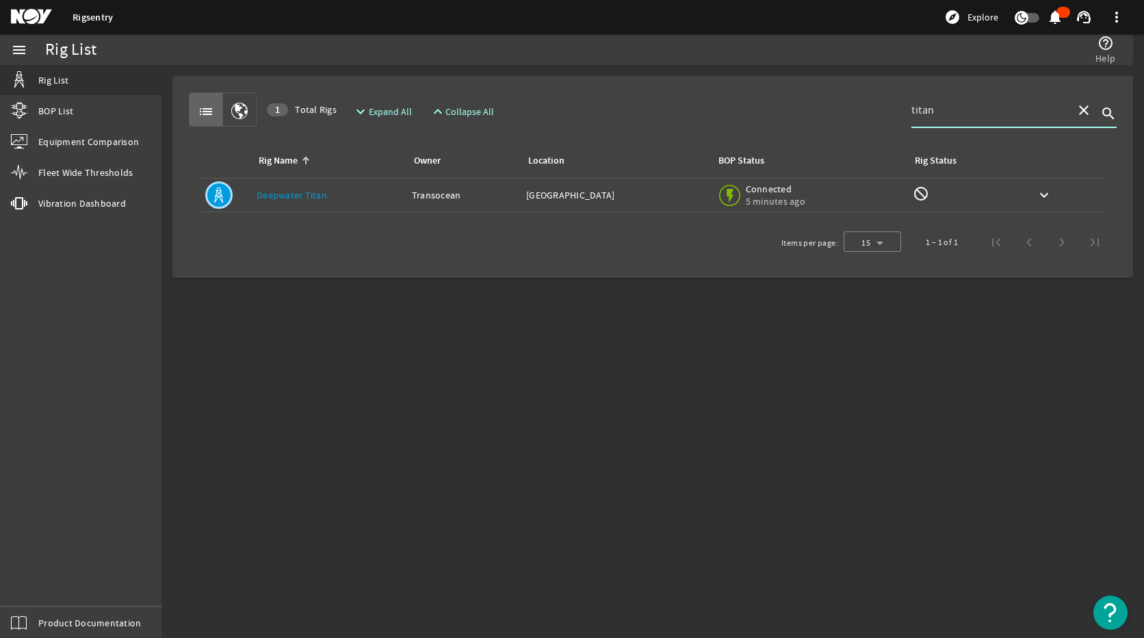
click at [292, 196] on link "Deepwater Titan" at bounding box center [292, 195] width 70 height 12
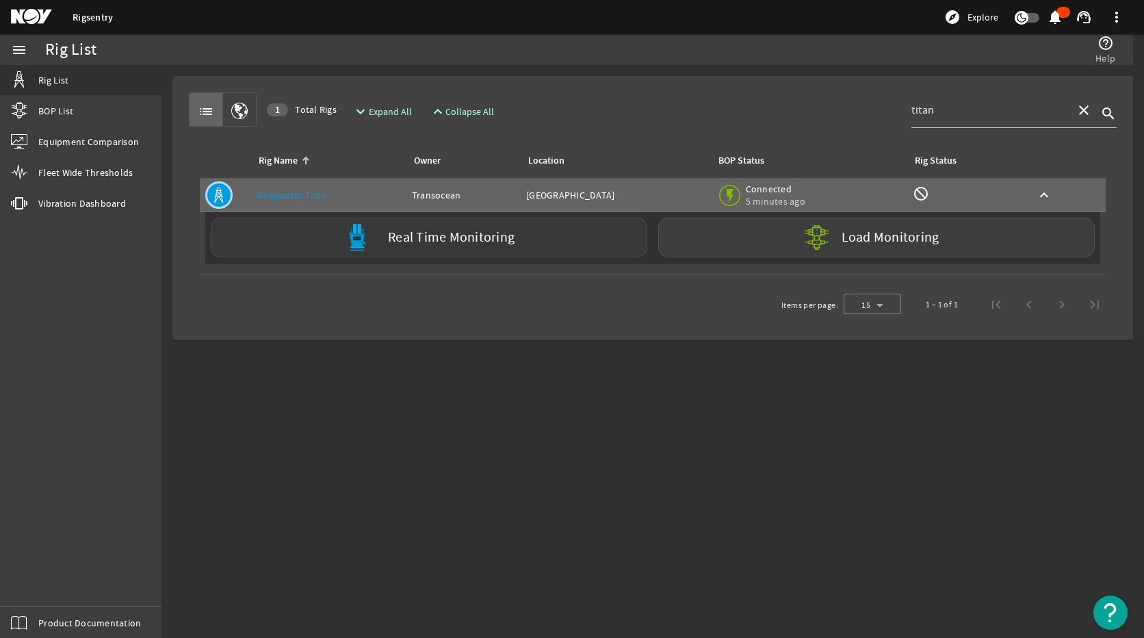
click at [462, 242] on label "Real Time Monitoring" at bounding box center [451, 238] width 127 height 14
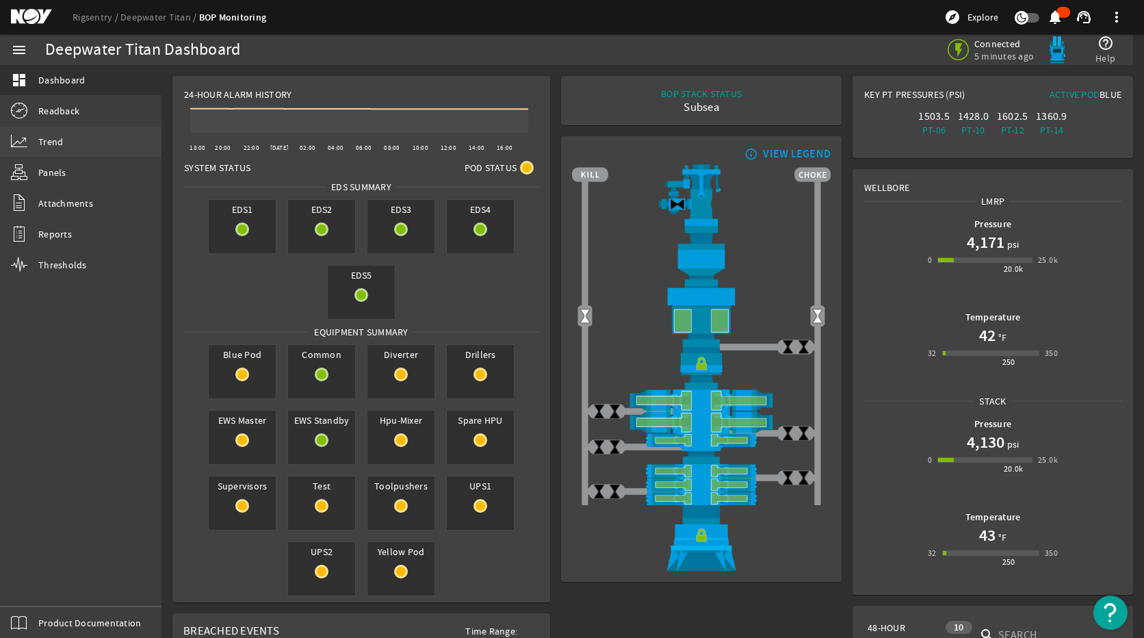
click at [49, 151] on link "Trend" at bounding box center [80, 142] width 161 height 30
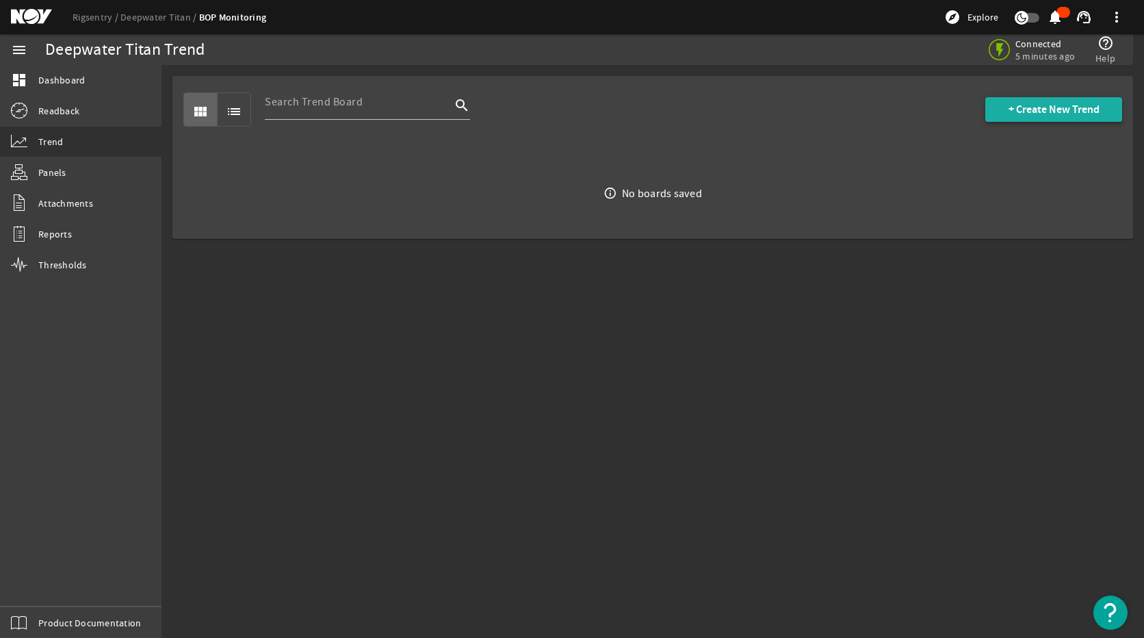
click at [1023, 108] on span "+ Create New Trend" at bounding box center [1054, 110] width 91 height 14
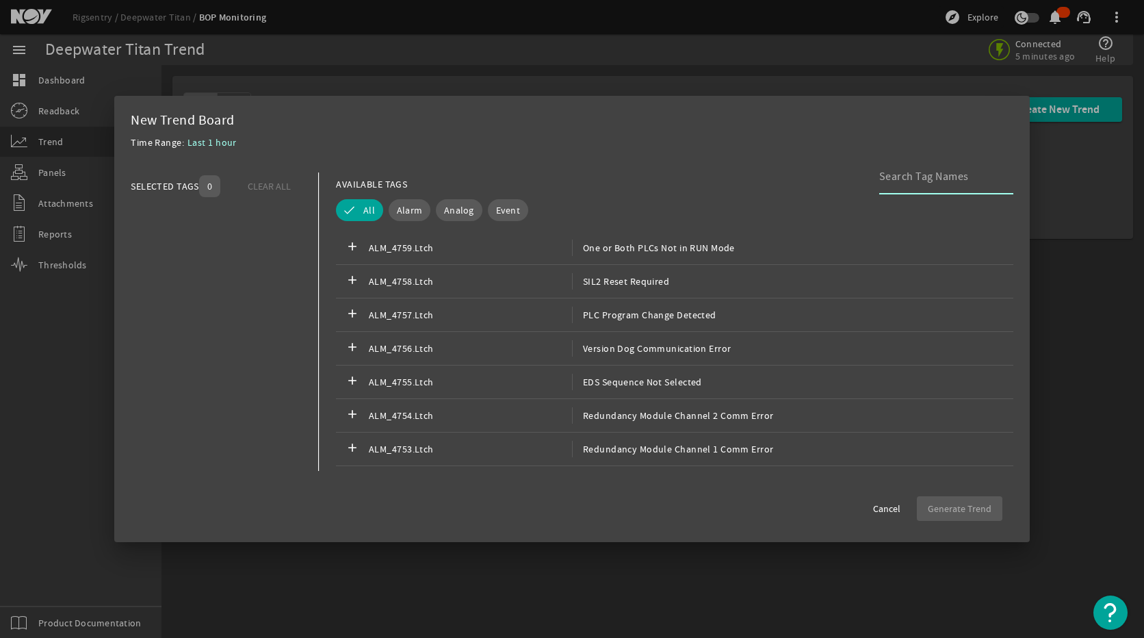
click at [925, 184] on input at bounding box center [940, 176] width 123 height 16
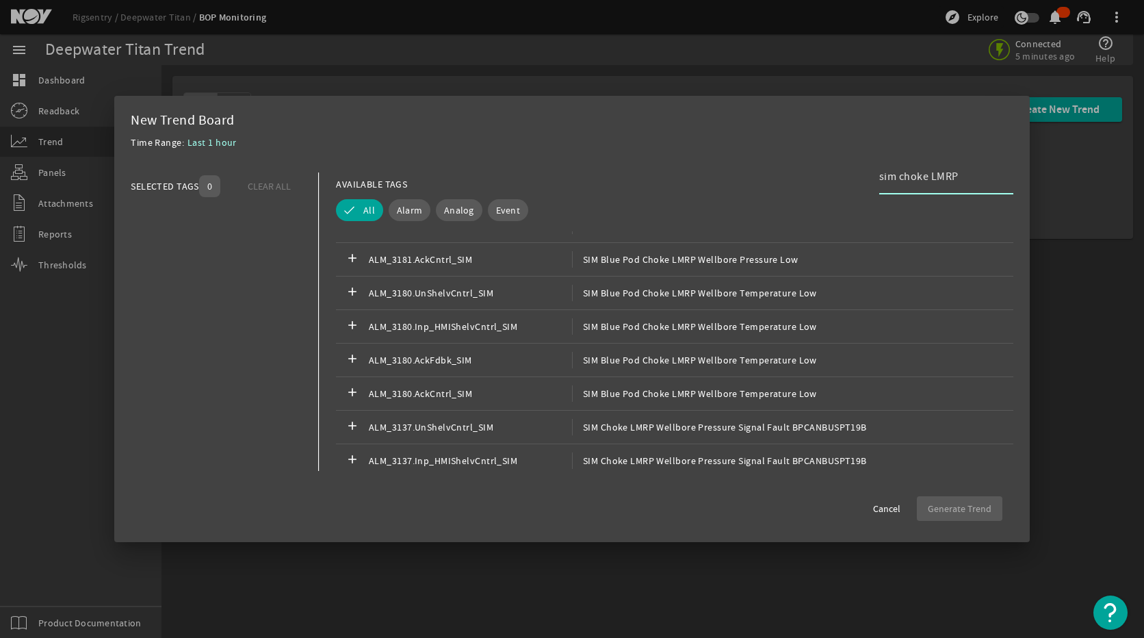
scroll to position [547, 0]
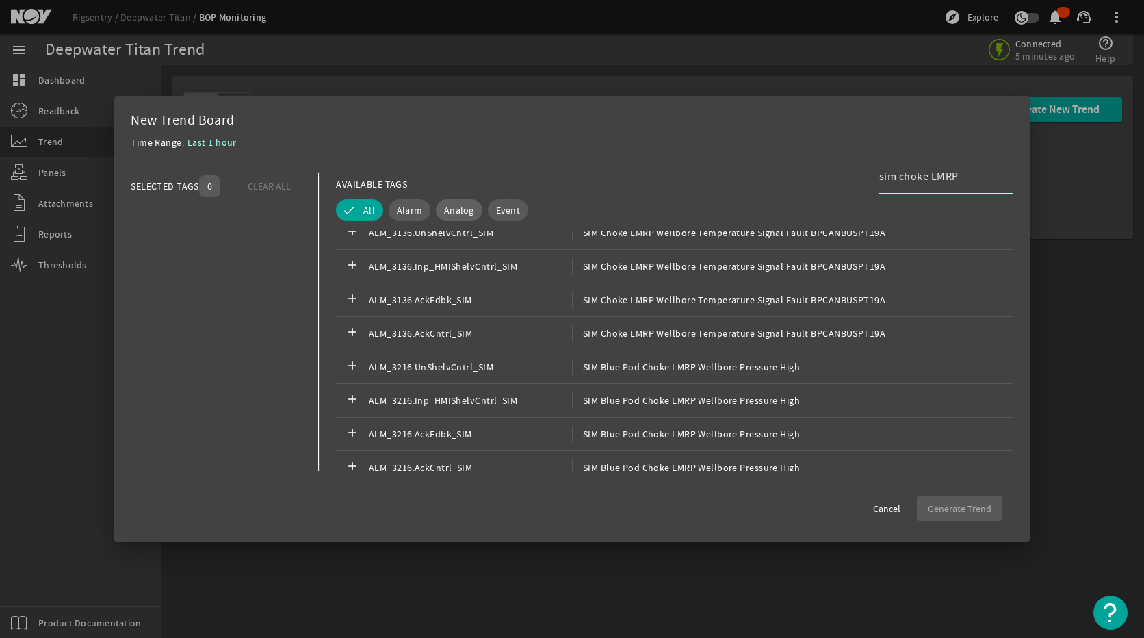
type input "sim choke LMRP"
click at [471, 210] on span "Analog" at bounding box center [459, 210] width 30 height 14
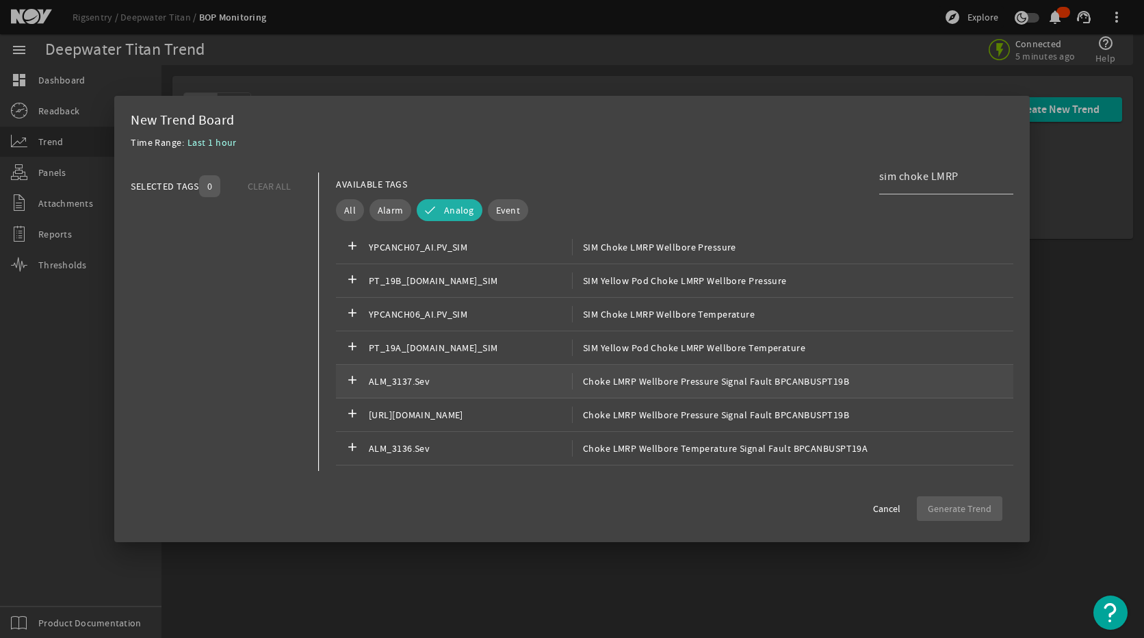
scroll to position [171, 0]
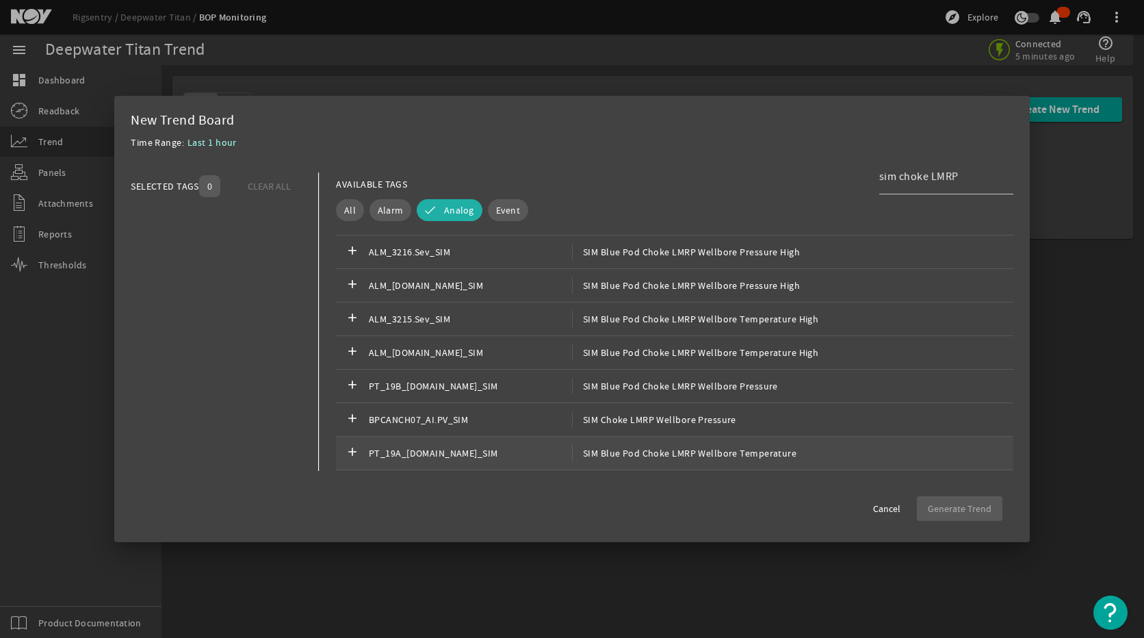
click at [783, 454] on span "SIM Blue Pod Choke LMRP Wellbore Temperature" at bounding box center [684, 453] width 224 height 16
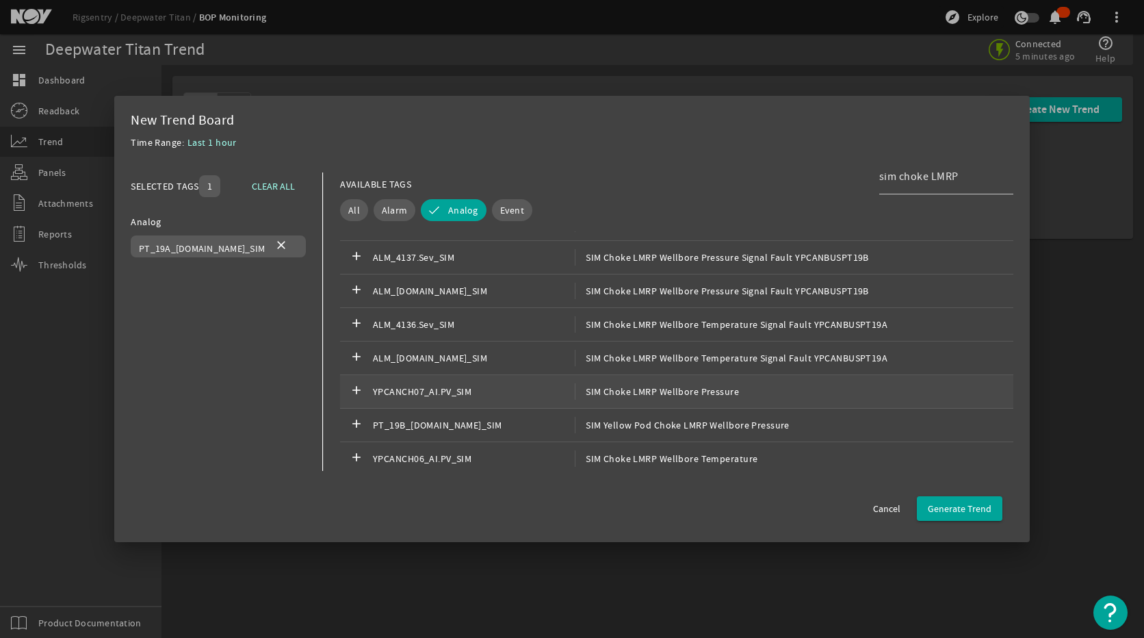
scroll to position [513, 0]
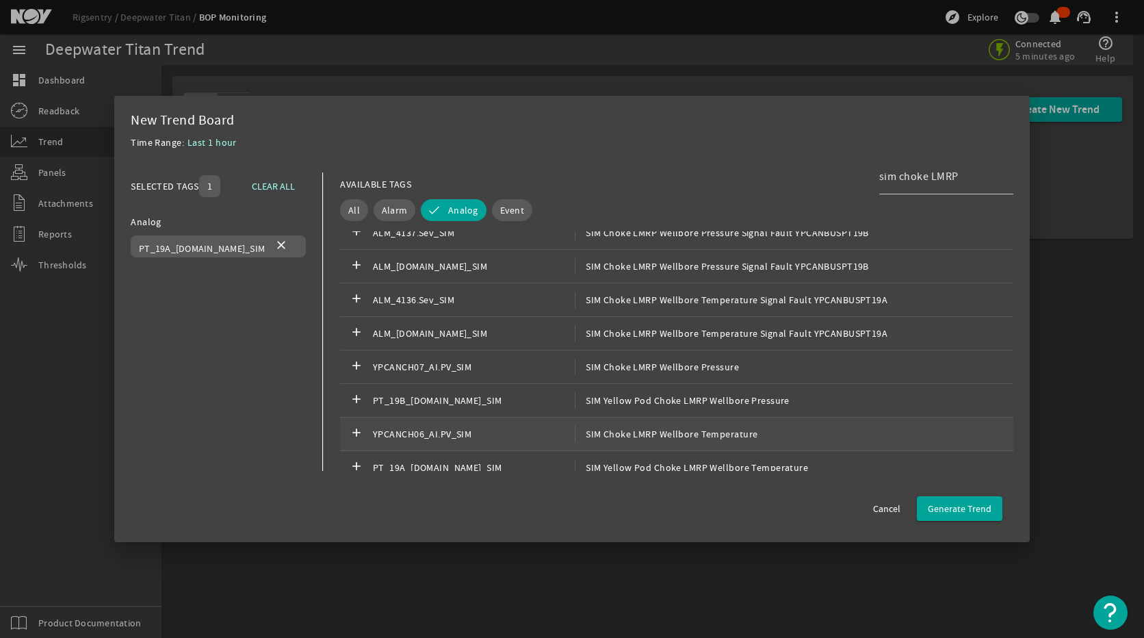
click at [669, 429] on span "SIM Choke LMRP Wellbore Temperature" at bounding box center [666, 434] width 183 height 16
click at [273, 242] on mat-icon "close" at bounding box center [281, 246] width 16 height 16
click at [257, 248] on mat-icon "close" at bounding box center [252, 246] width 16 height 16
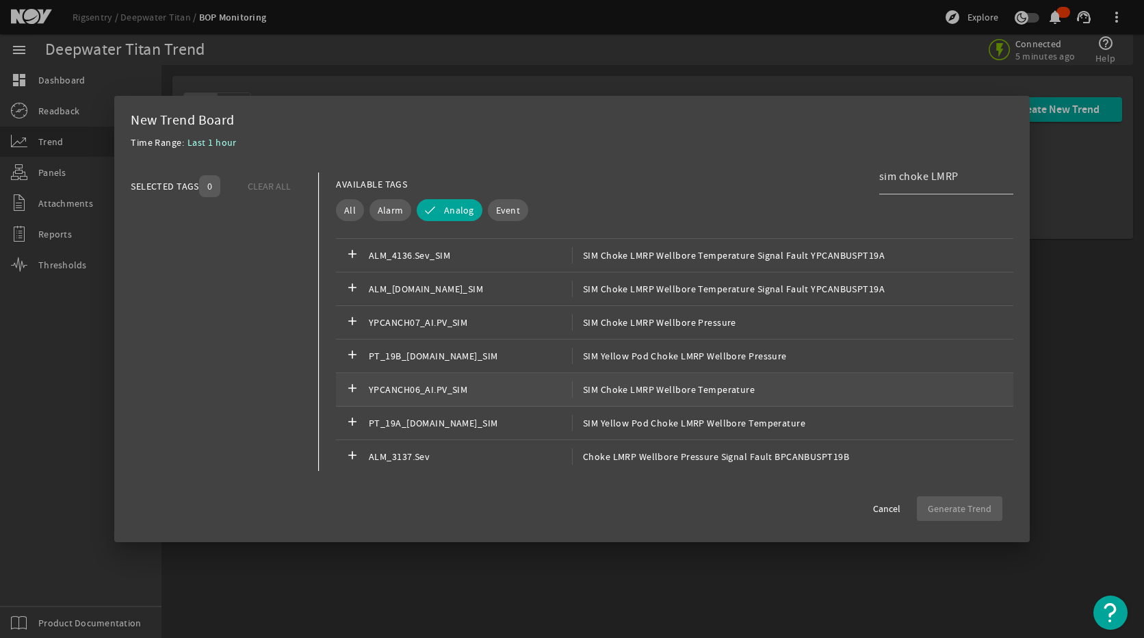
scroll to position [582, 0]
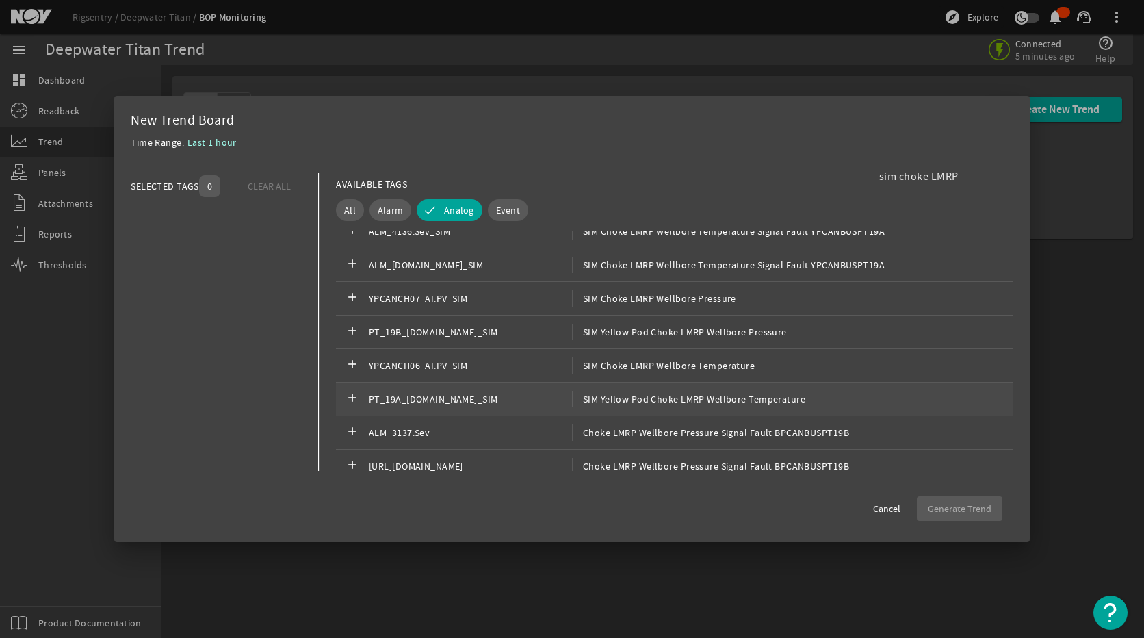
click at [682, 409] on div "add PT_19A_YELLOW.DATA_SIM SIM Yellow Pod Choke LMRP Wellbore Temperature" at bounding box center [674, 400] width 677 height 34
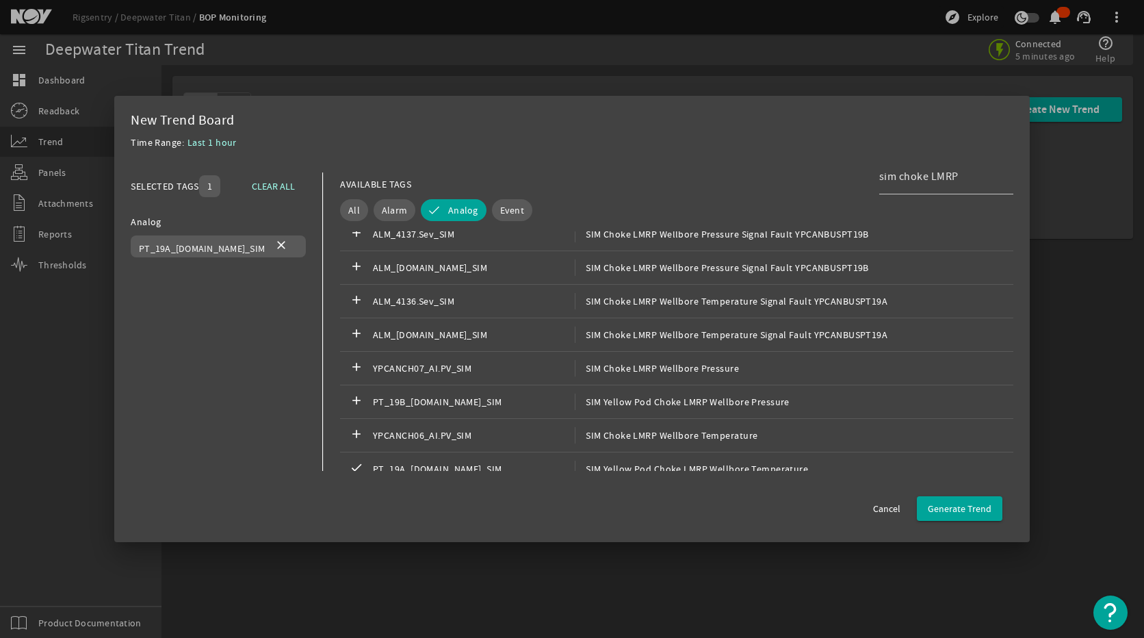
scroll to position [616, 0]
